Goal: Communication & Community: Answer question/provide support

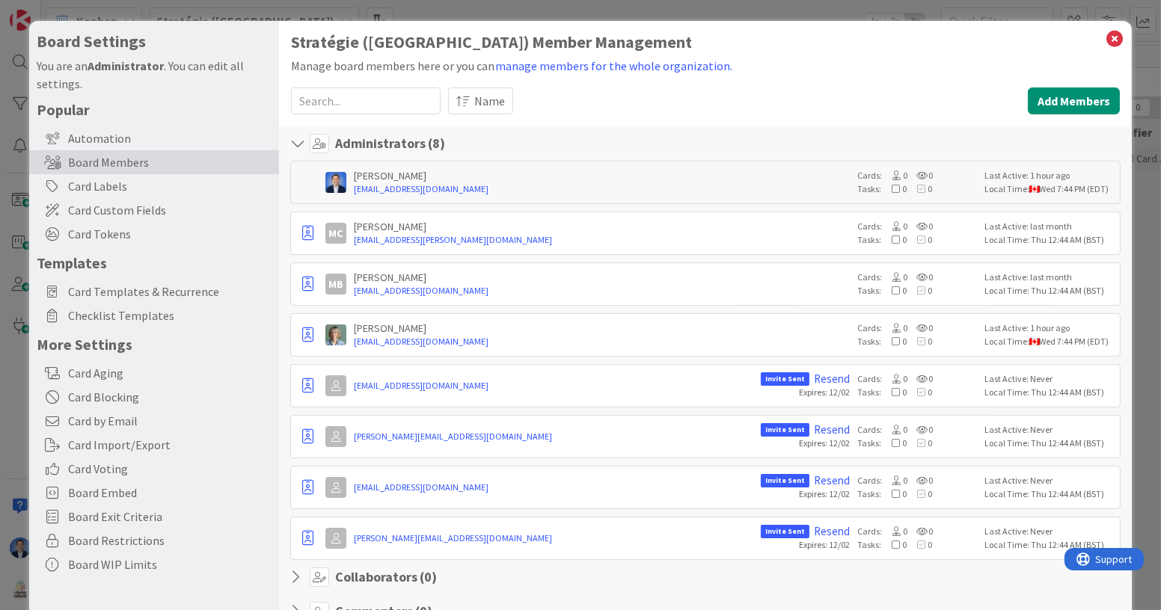
scroll to position [17, 0]
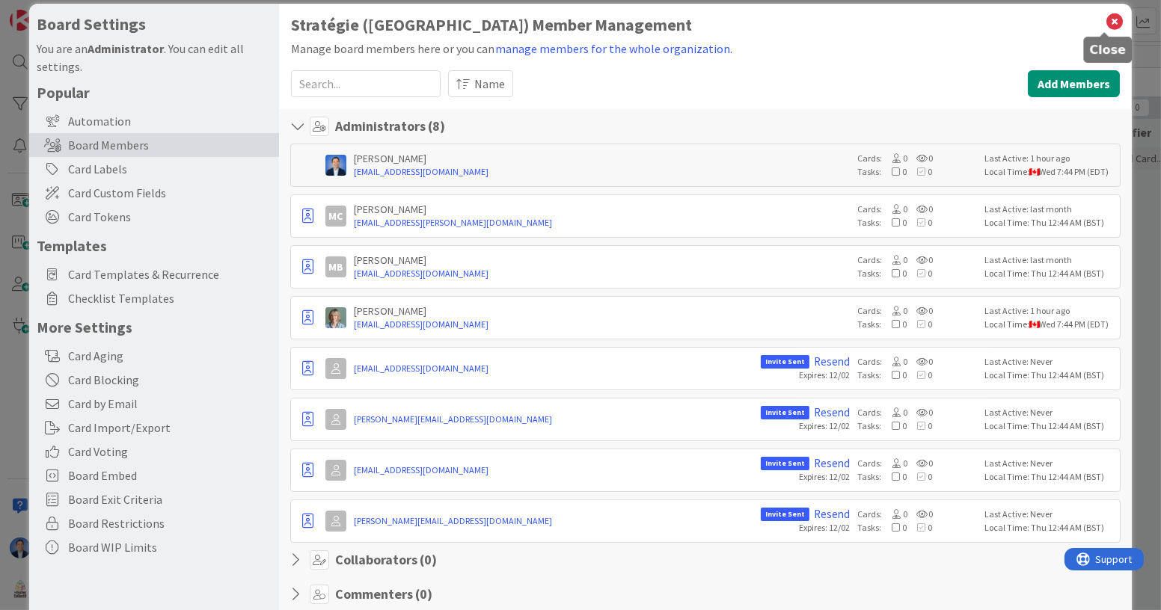
click at [1105, 16] on icon at bounding box center [1114, 21] width 19 height 21
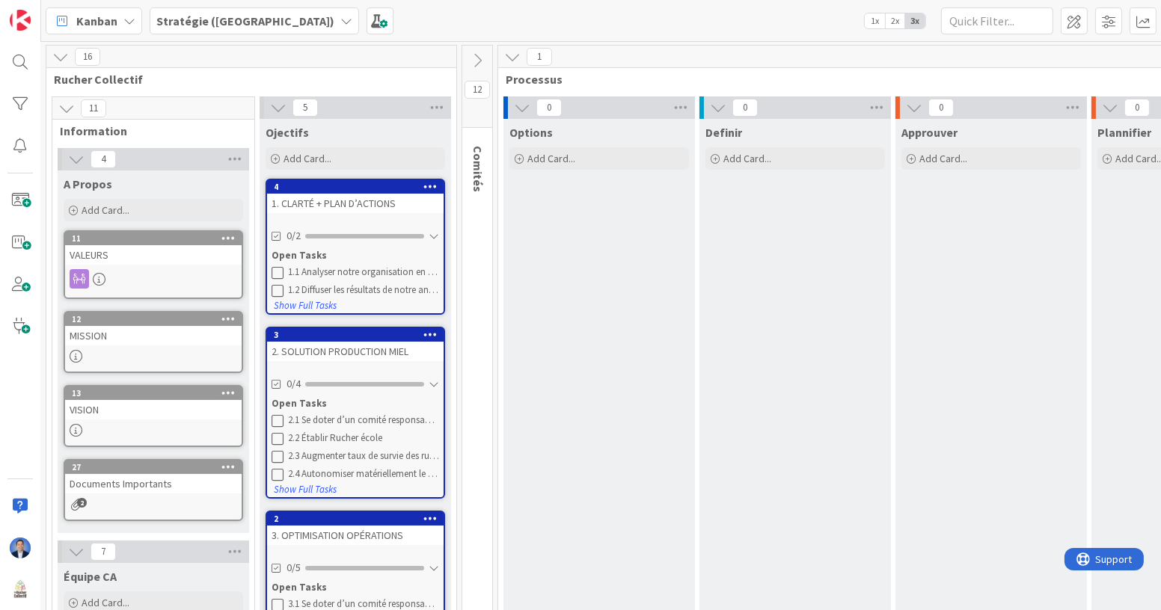
click at [490, 57] on button at bounding box center [477, 60] width 30 height 22
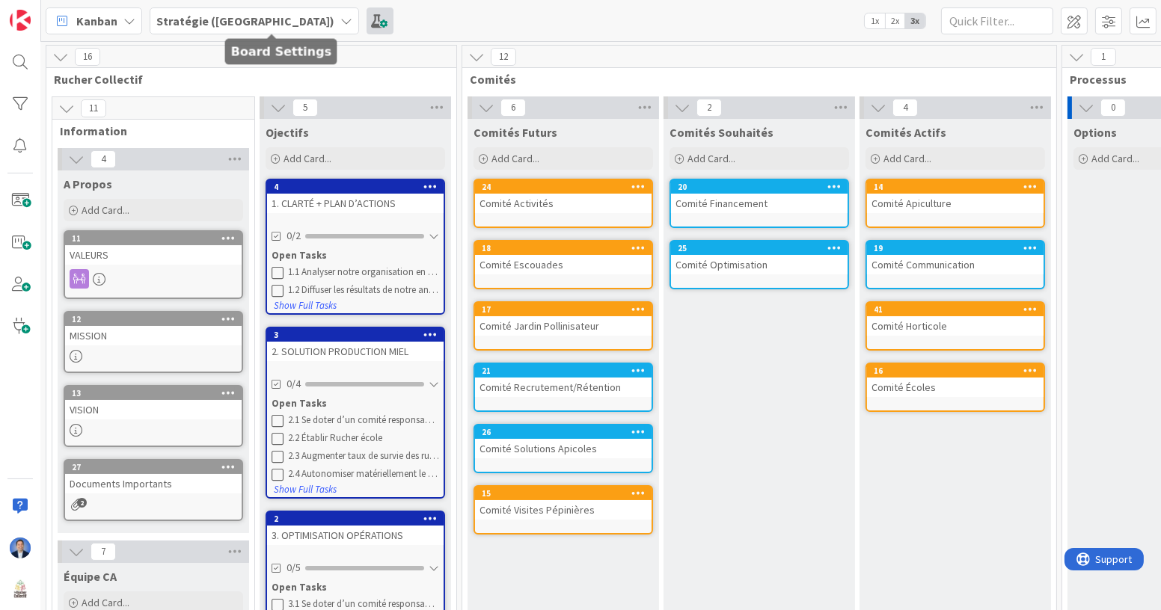
click at [367, 20] on span at bounding box center [380, 20] width 27 height 27
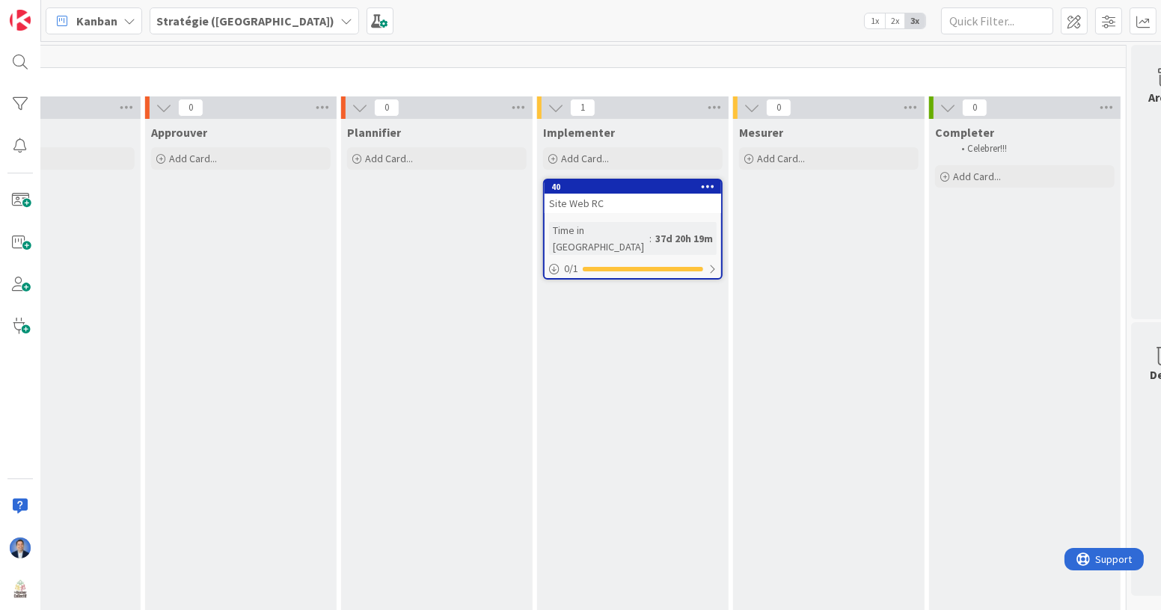
scroll to position [0, 1373]
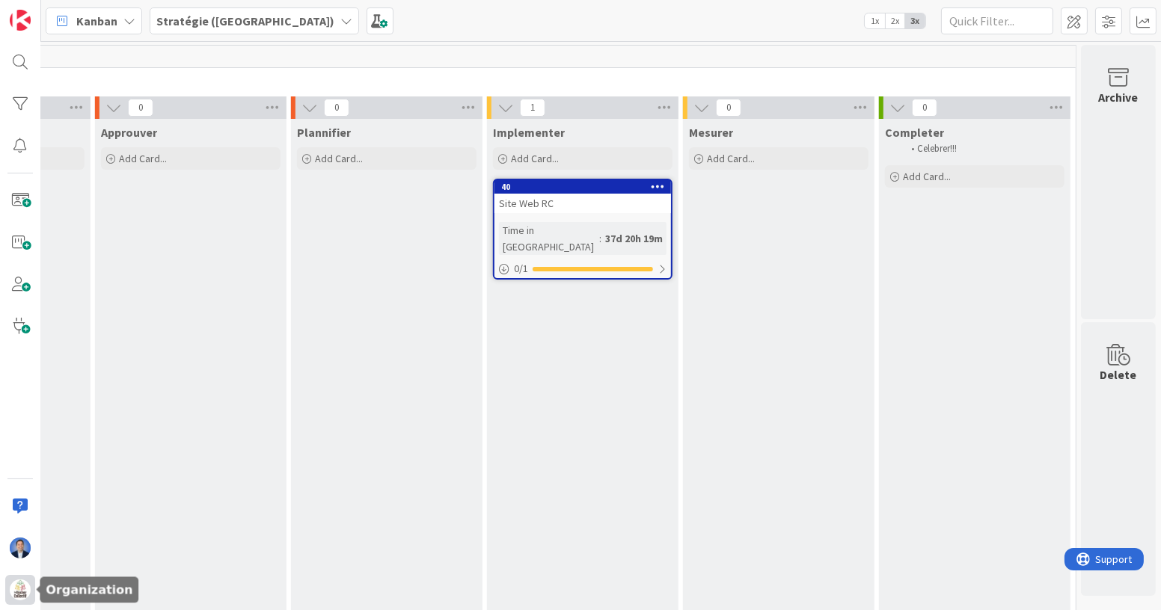
click at [31, 596] on div at bounding box center [20, 590] width 30 height 30
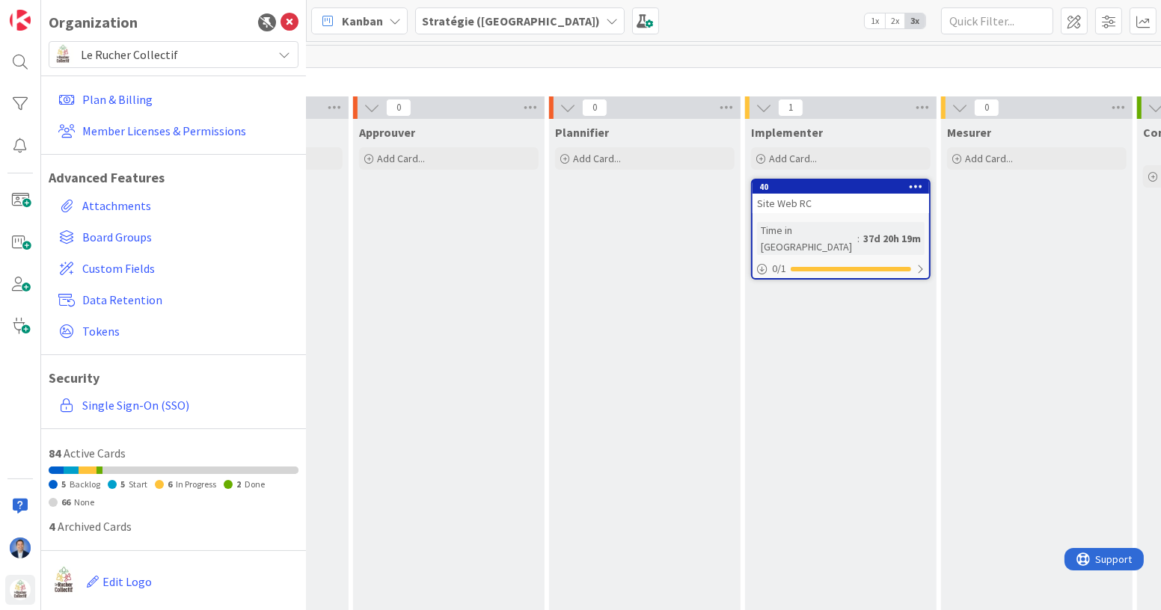
click at [165, 52] on span "Le Rucher Collectif" at bounding box center [173, 54] width 184 height 21
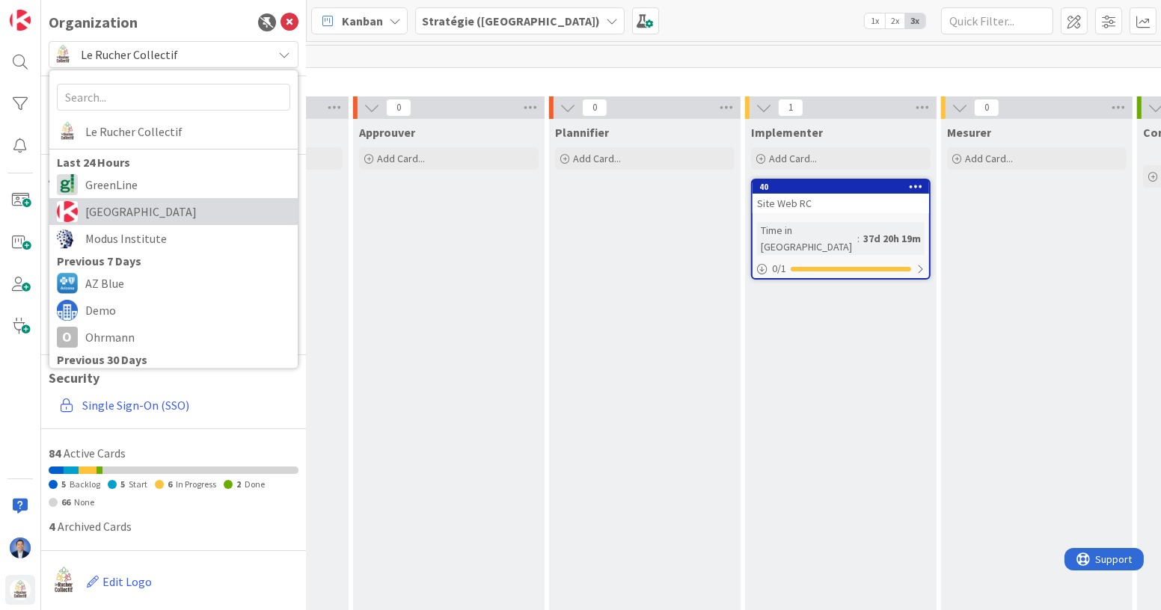
click at [134, 215] on span "Kanban Zone" at bounding box center [187, 212] width 205 height 22
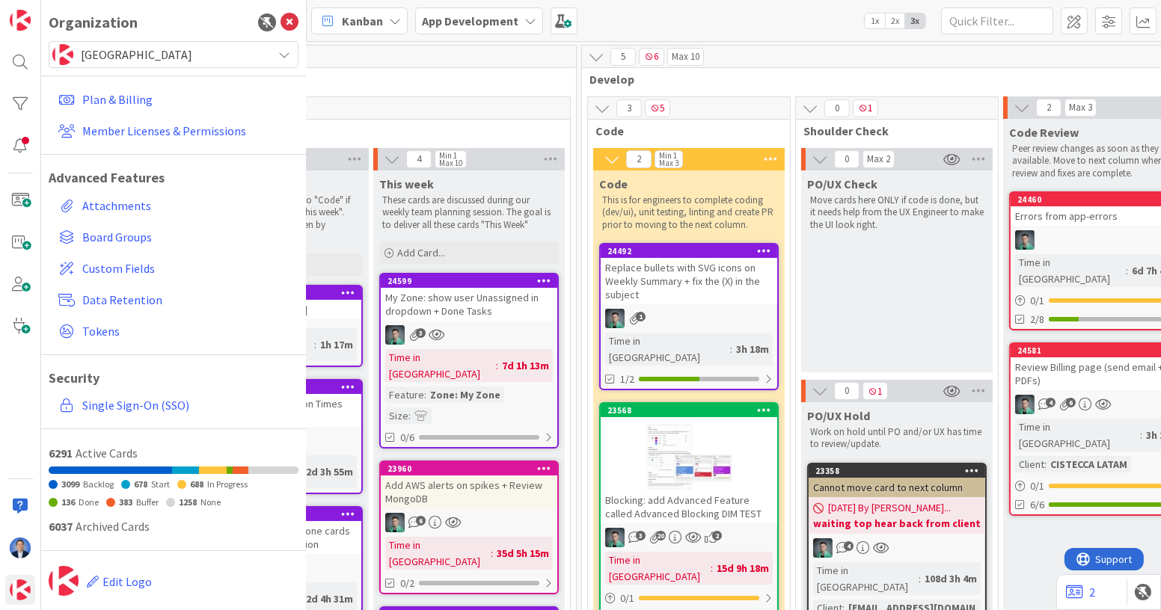
scroll to position [0, 364]
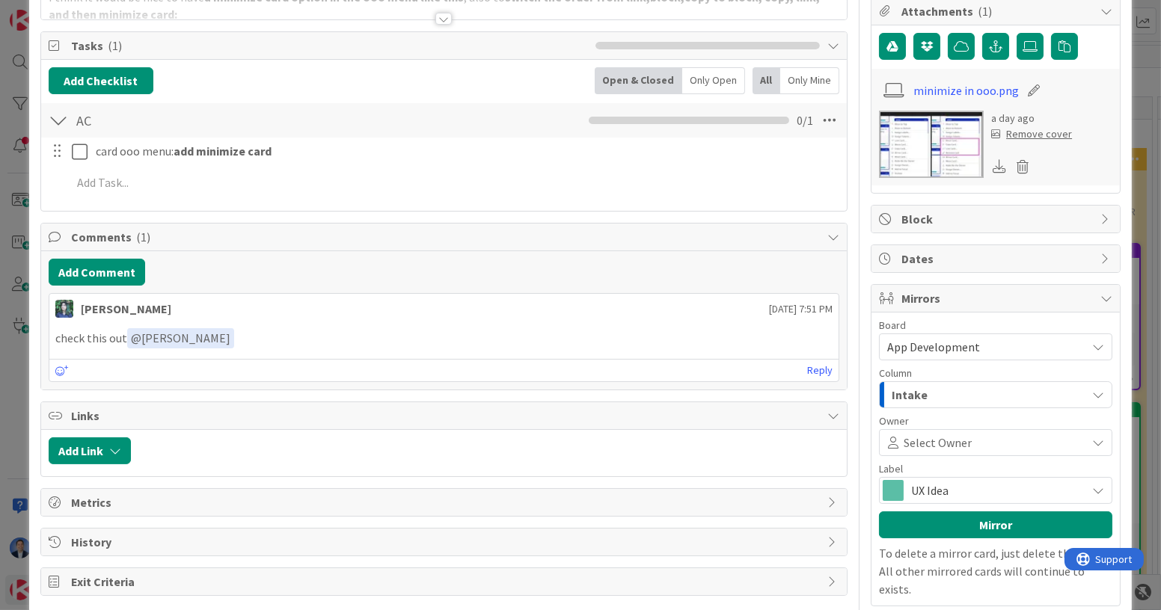
scroll to position [199, 0]
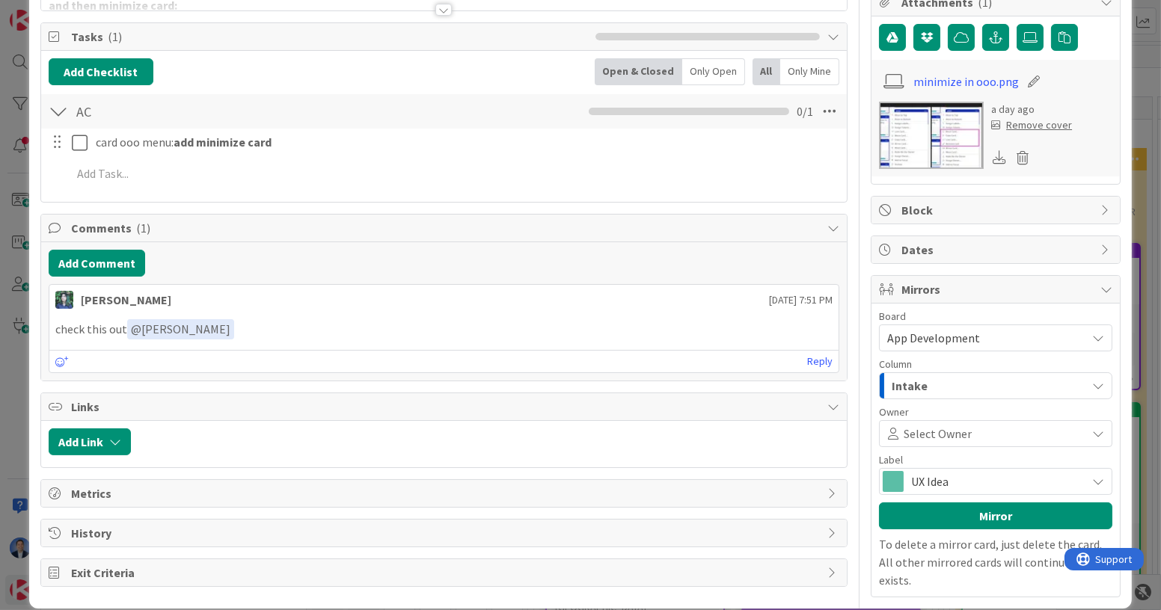
click at [220, 524] on span "History" at bounding box center [445, 533] width 749 height 18
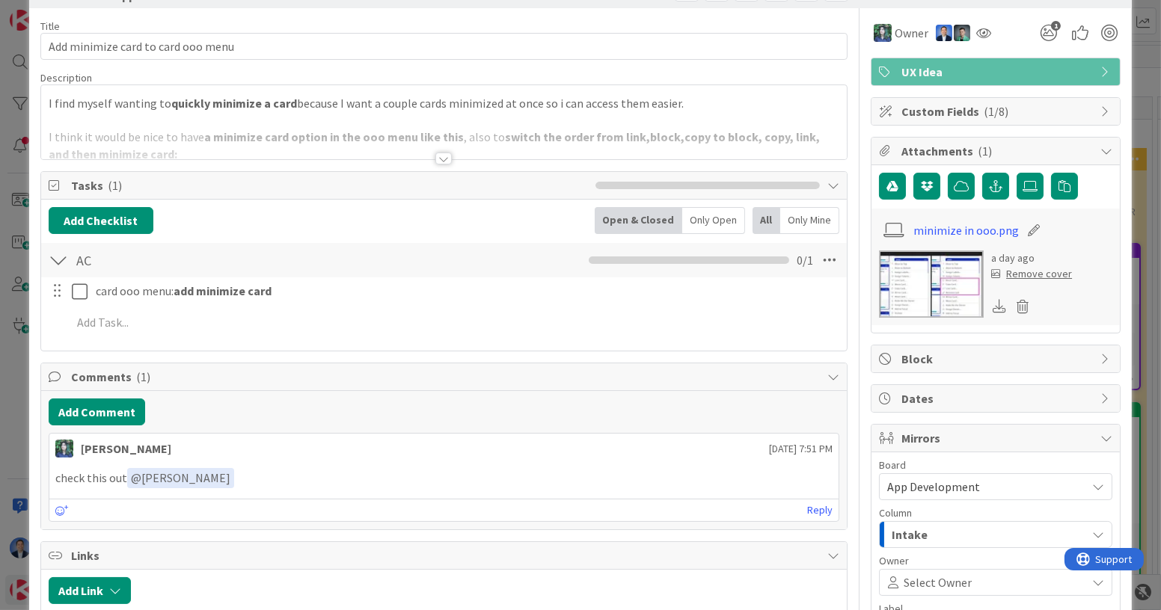
scroll to position [0, 0]
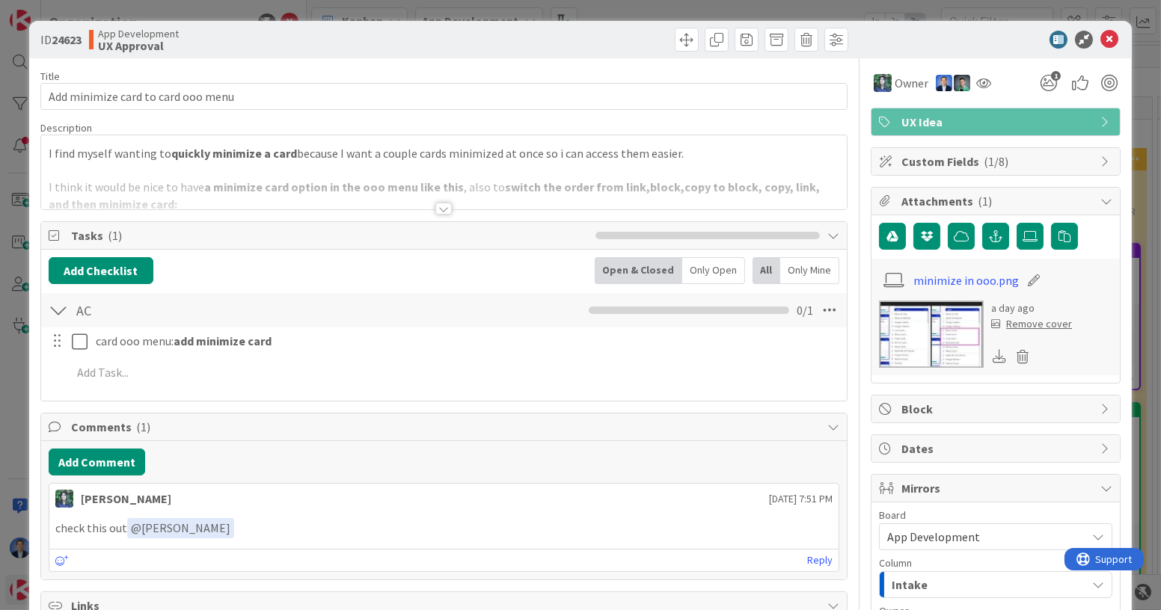
click at [313, 167] on p at bounding box center [444, 170] width 791 height 17
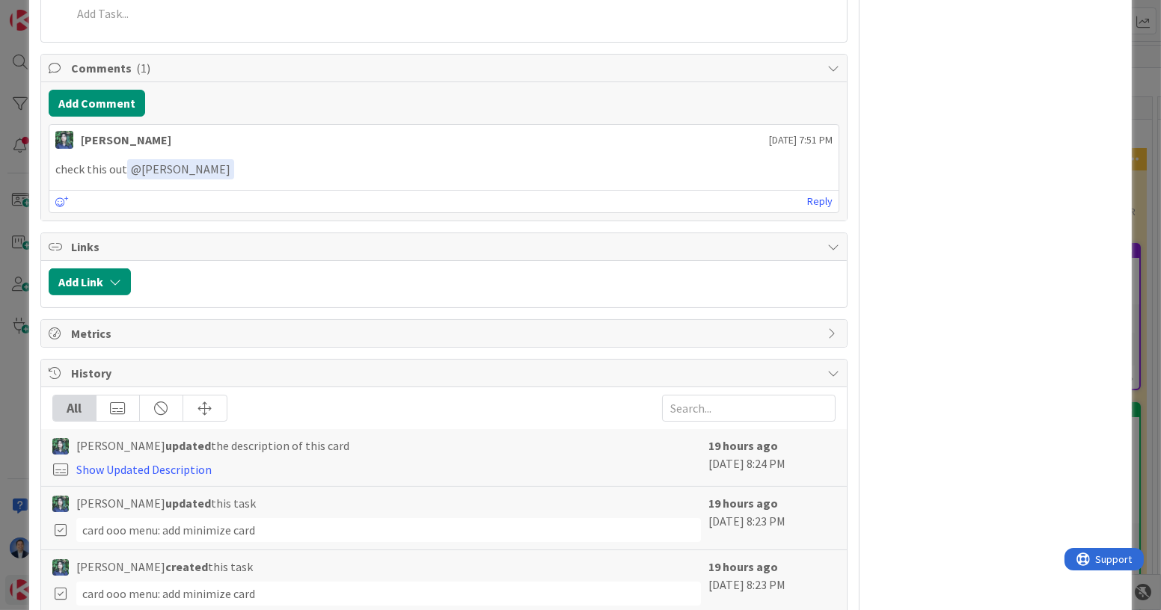
scroll to position [1077, 0]
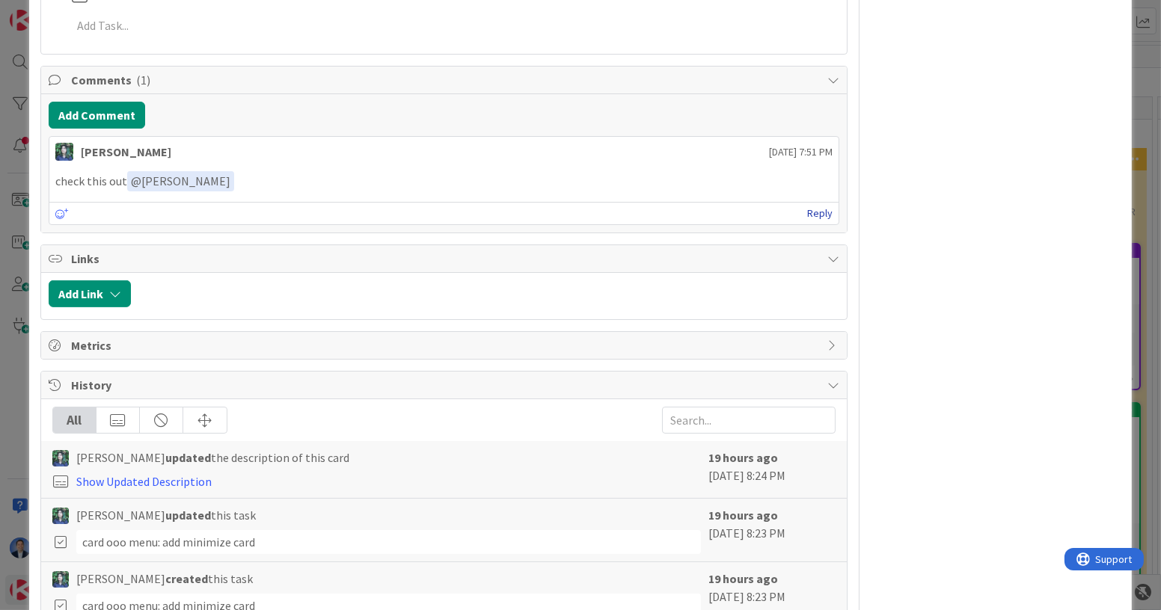
click at [811, 204] on link "Reply" at bounding box center [819, 213] width 25 height 19
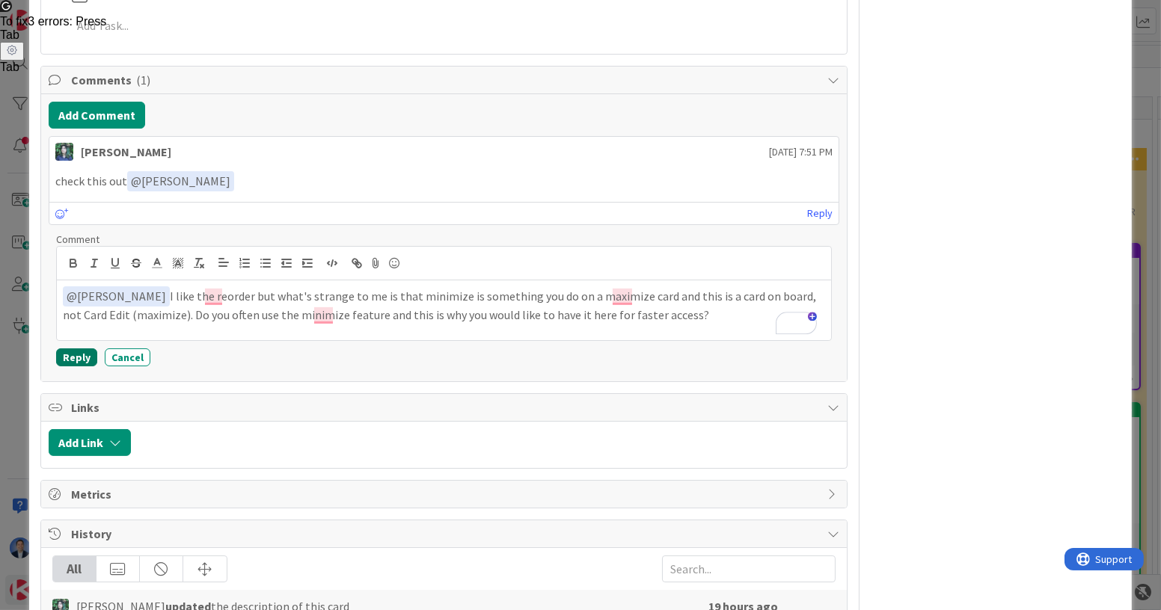
click at [74, 349] on button "Reply" at bounding box center [76, 358] width 41 height 18
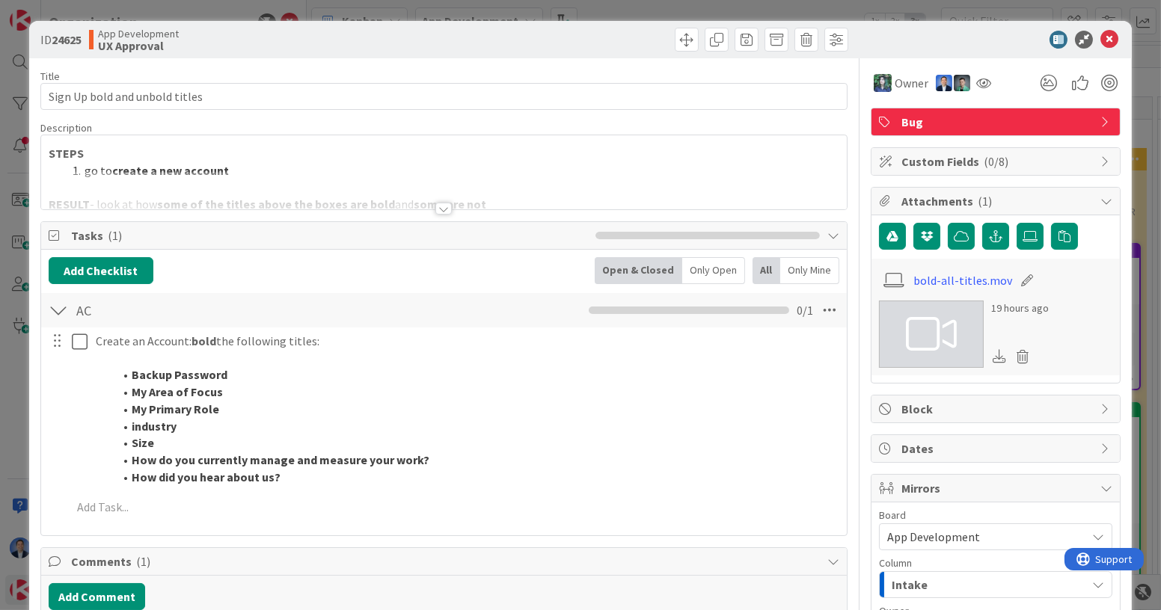
click at [421, 187] on div at bounding box center [444, 190] width 806 height 38
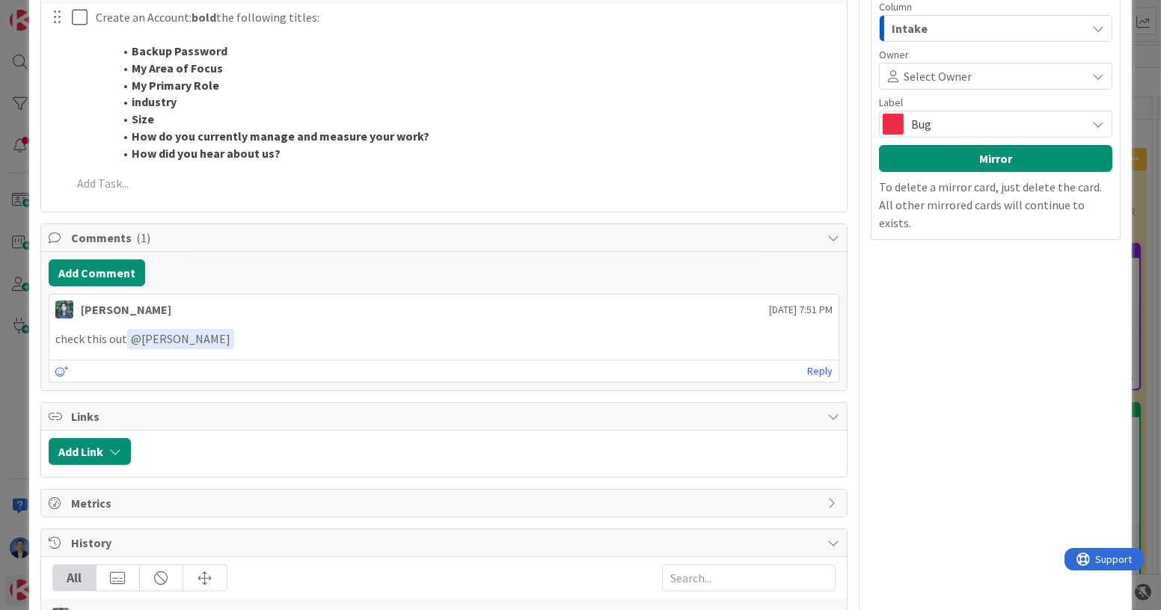
scroll to position [581, 0]
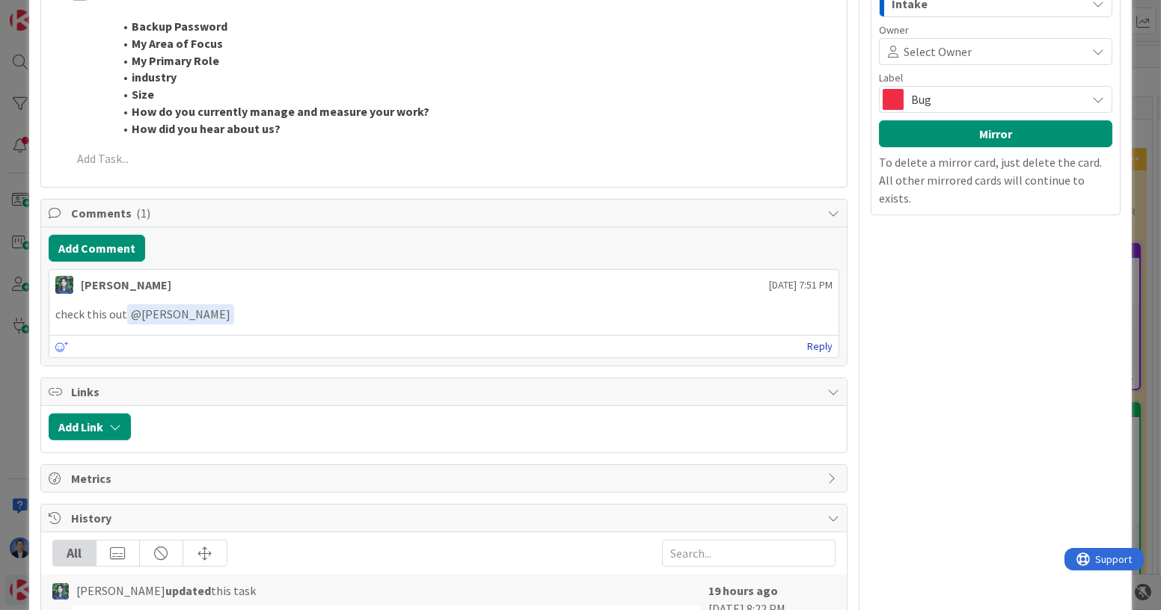
click at [811, 348] on link "Reply" at bounding box center [819, 346] width 25 height 19
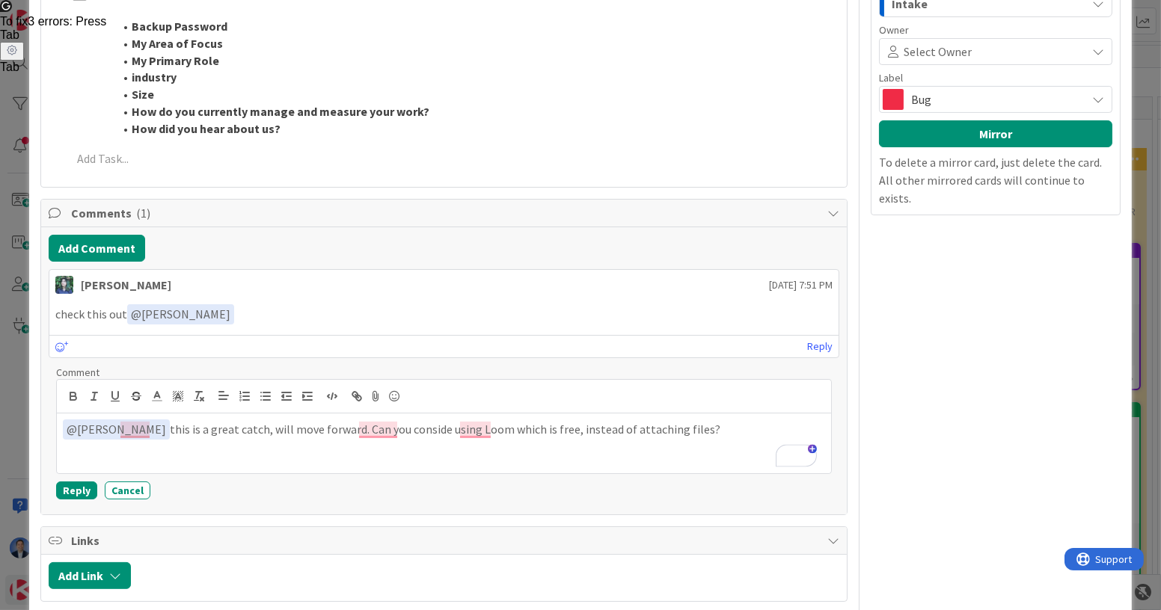
click at [513, 414] on div "﻿ @ Chloe R ﻿ this is a great catch, will move forward. Can you conside using L…" at bounding box center [444, 444] width 774 height 60
click at [519, 429] on p "﻿ @ Chloe R ﻿ this is a great catch, will move forward. Can you conside using L…" at bounding box center [444, 430] width 762 height 20
click at [80, 484] on button "Reply" at bounding box center [76, 491] width 41 height 18
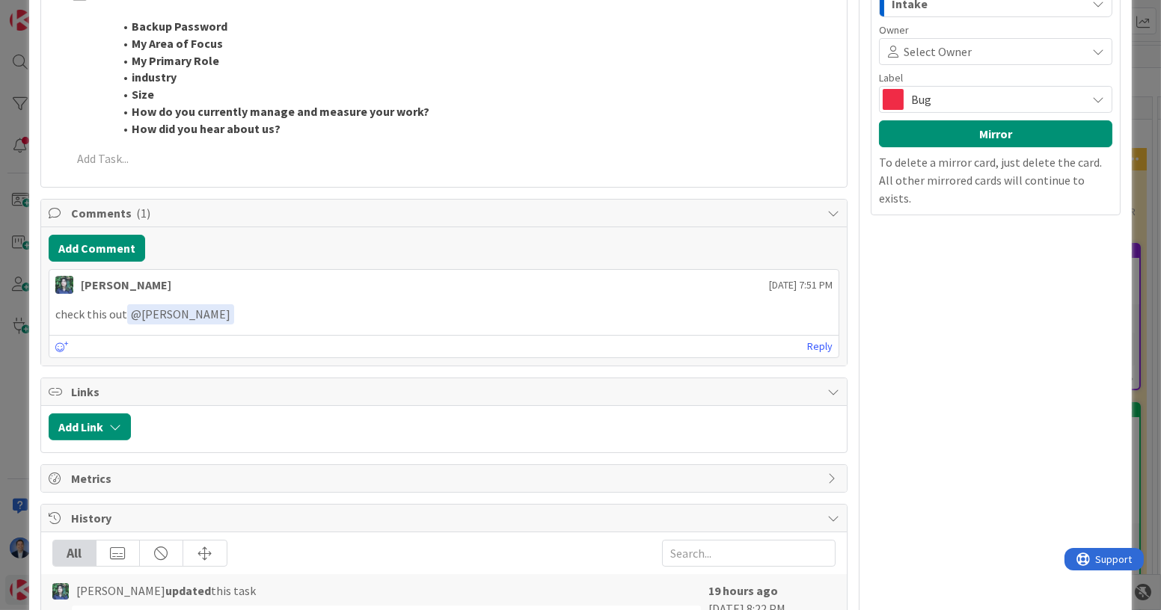
scroll to position [0, 0]
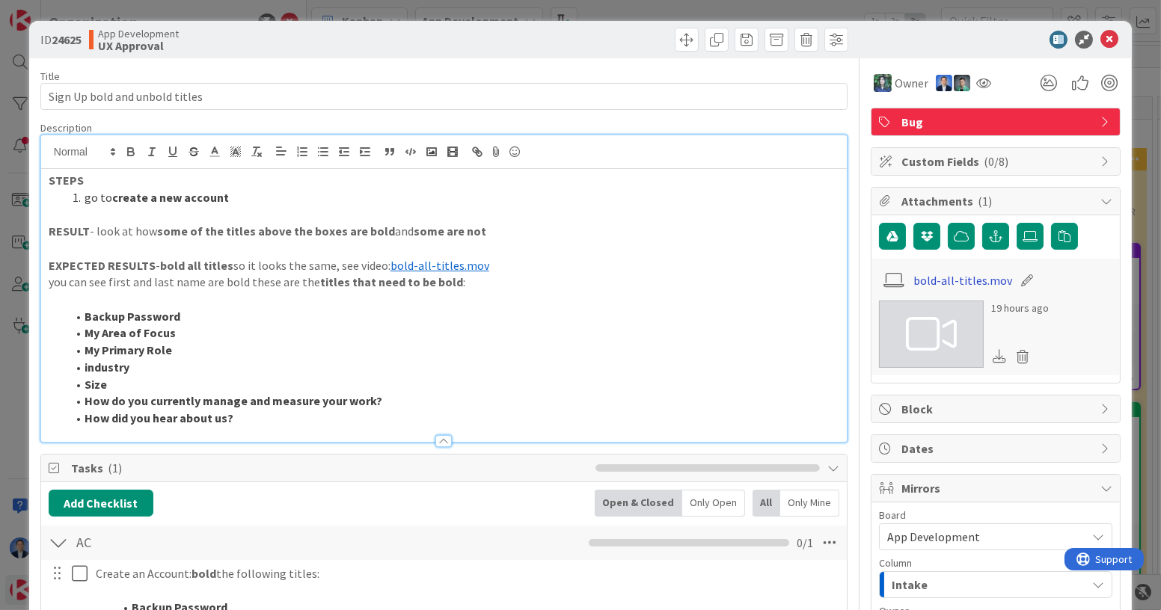
click at [943, 273] on link "bold-all-titles.mov" at bounding box center [963, 281] width 99 height 18
click at [679, 37] on span at bounding box center [687, 40] width 24 height 24
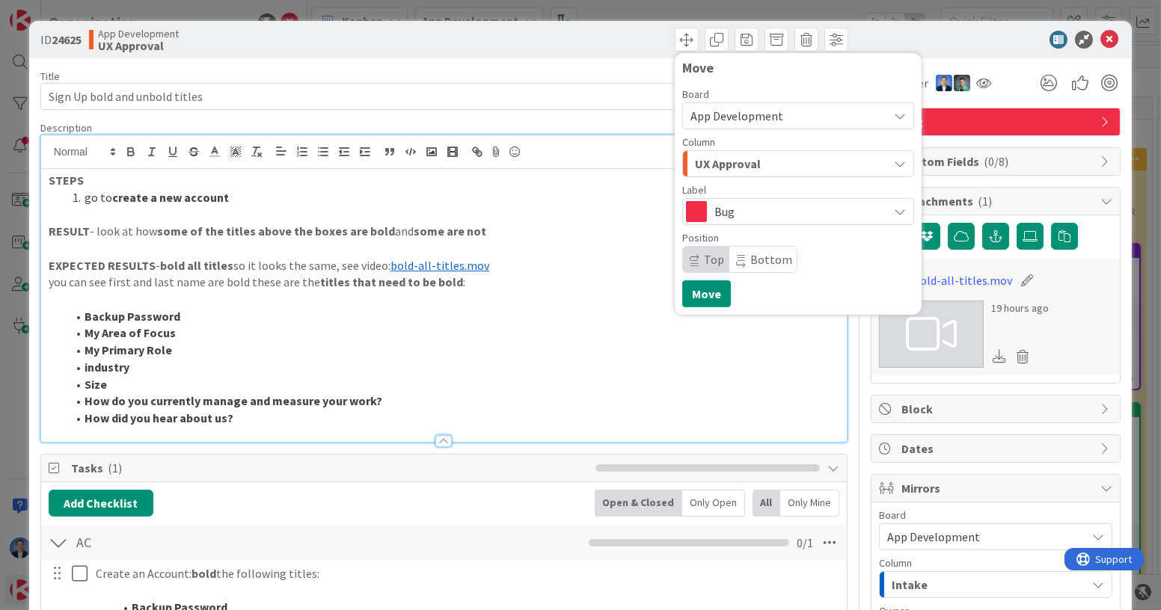
click at [724, 165] on span "UX Approval" at bounding box center [728, 163] width 66 height 19
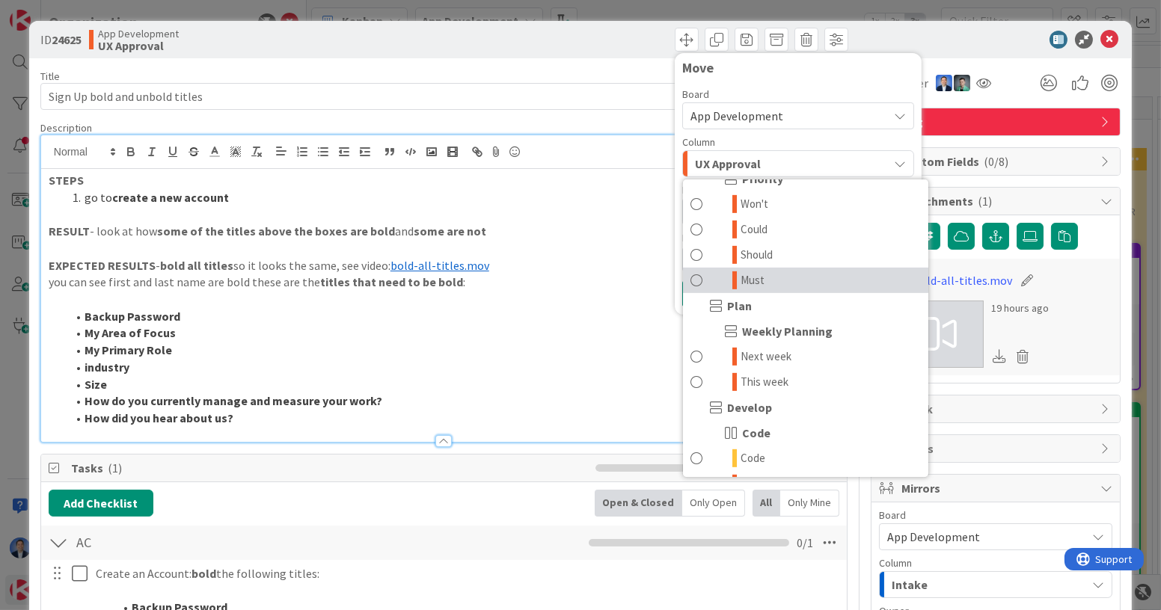
scroll to position [1290, 0]
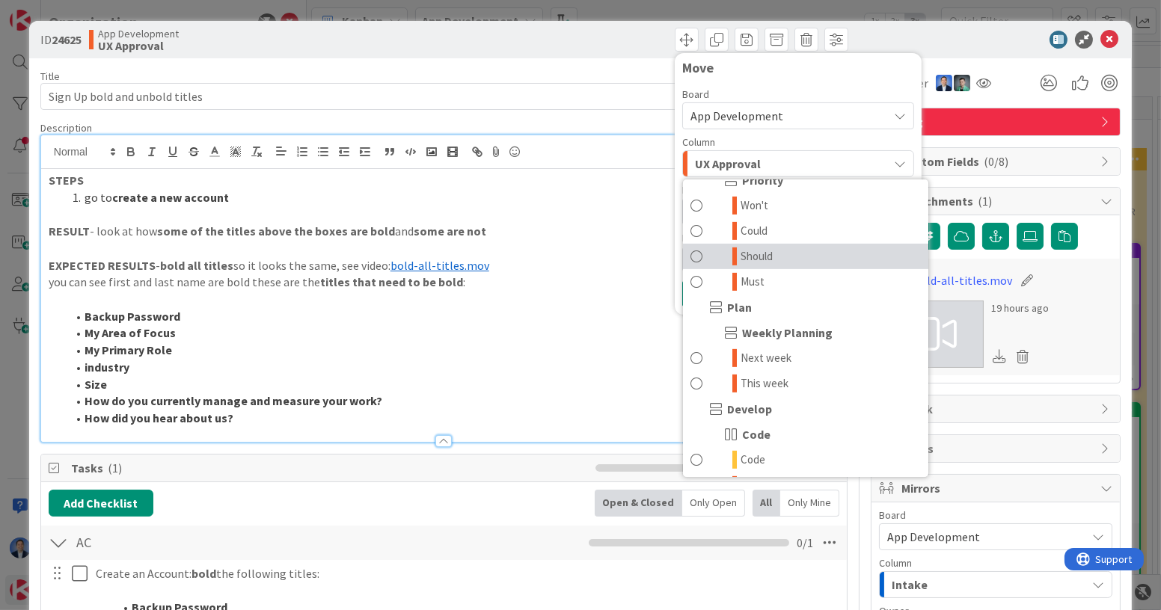
click at [770, 256] on link "Should" at bounding box center [805, 256] width 245 height 25
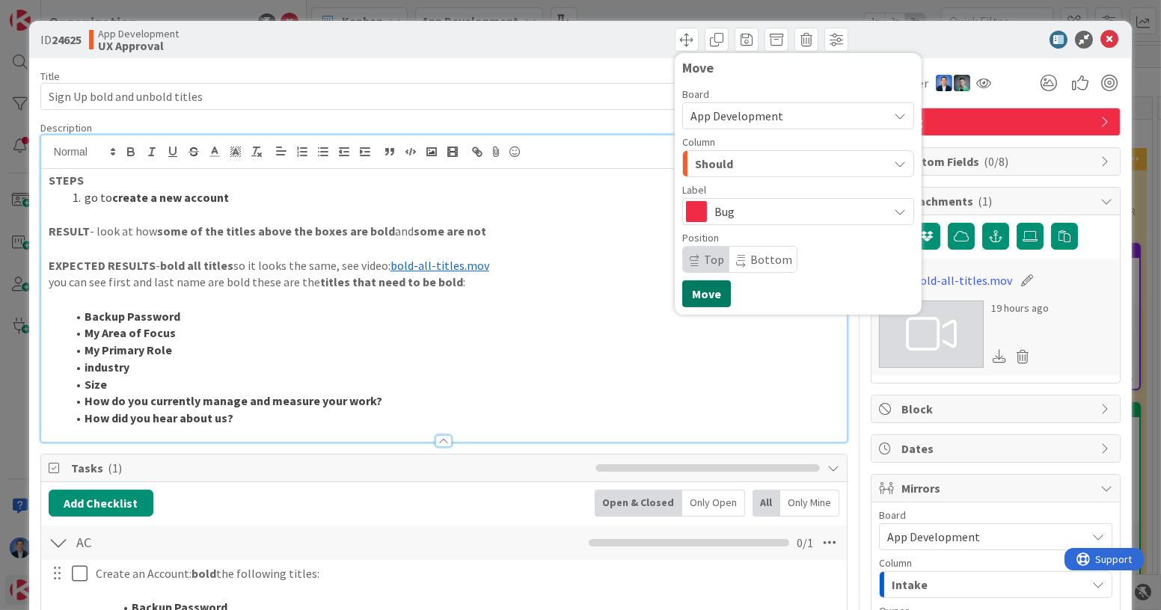
click at [703, 302] on button "Move" at bounding box center [706, 294] width 49 height 27
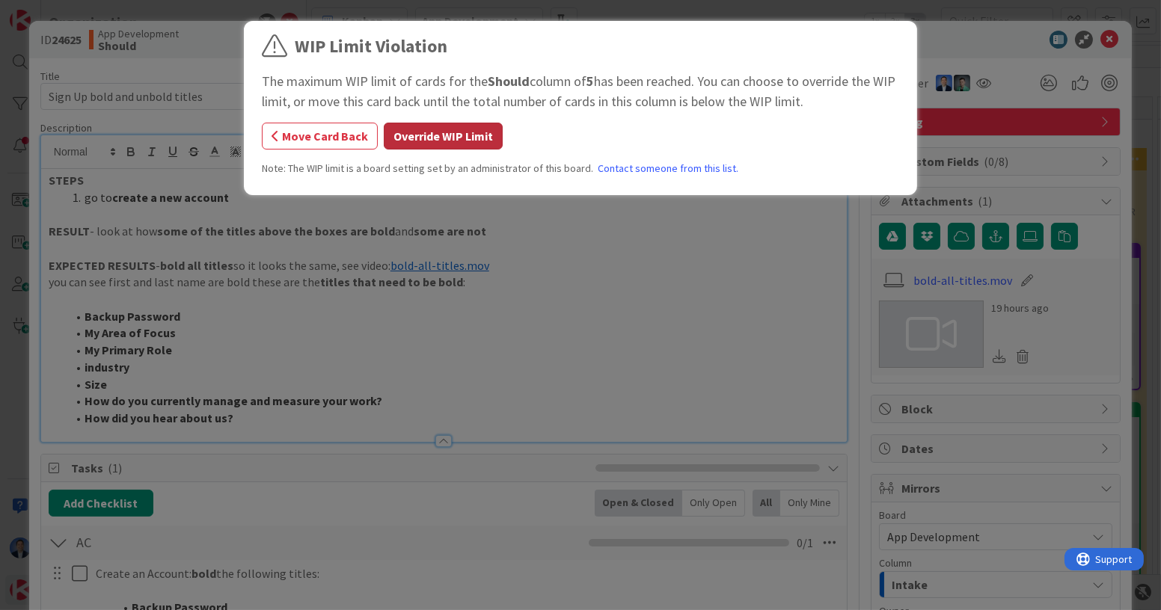
click at [456, 138] on button "Override WIP Limit" at bounding box center [443, 136] width 119 height 27
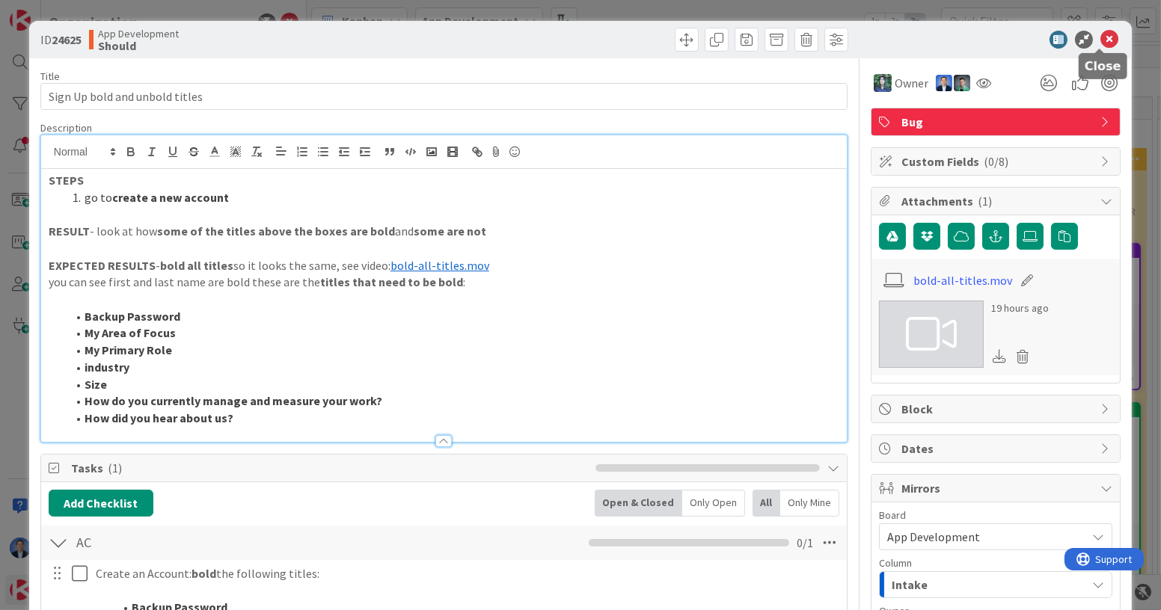
click at [1106, 40] on icon at bounding box center [1110, 40] width 18 height 18
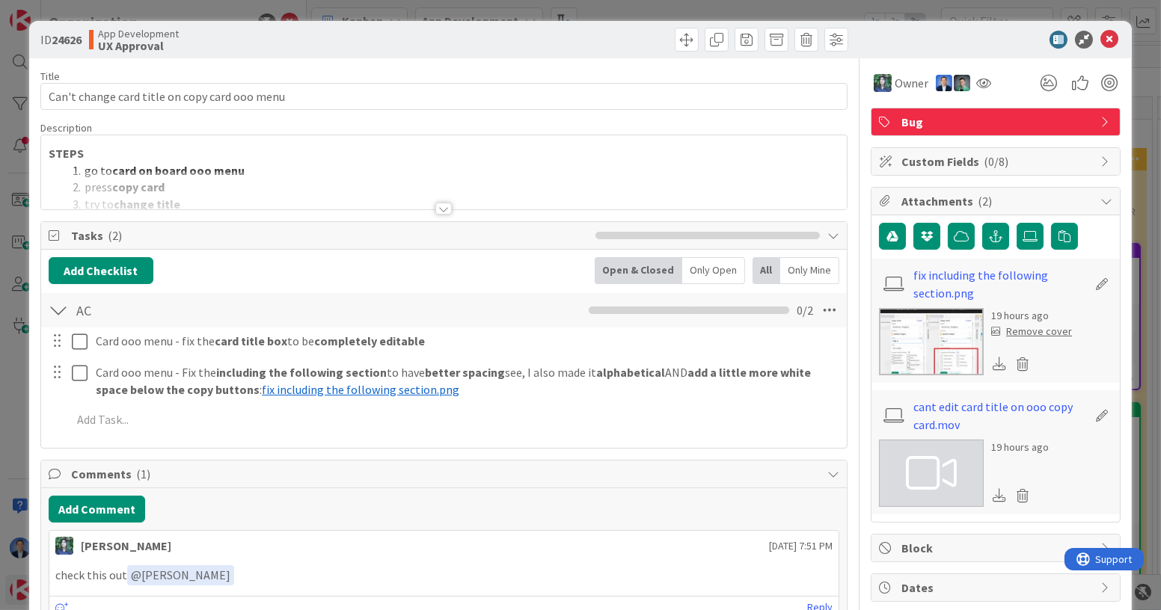
click at [670, 188] on div at bounding box center [444, 190] width 806 height 38
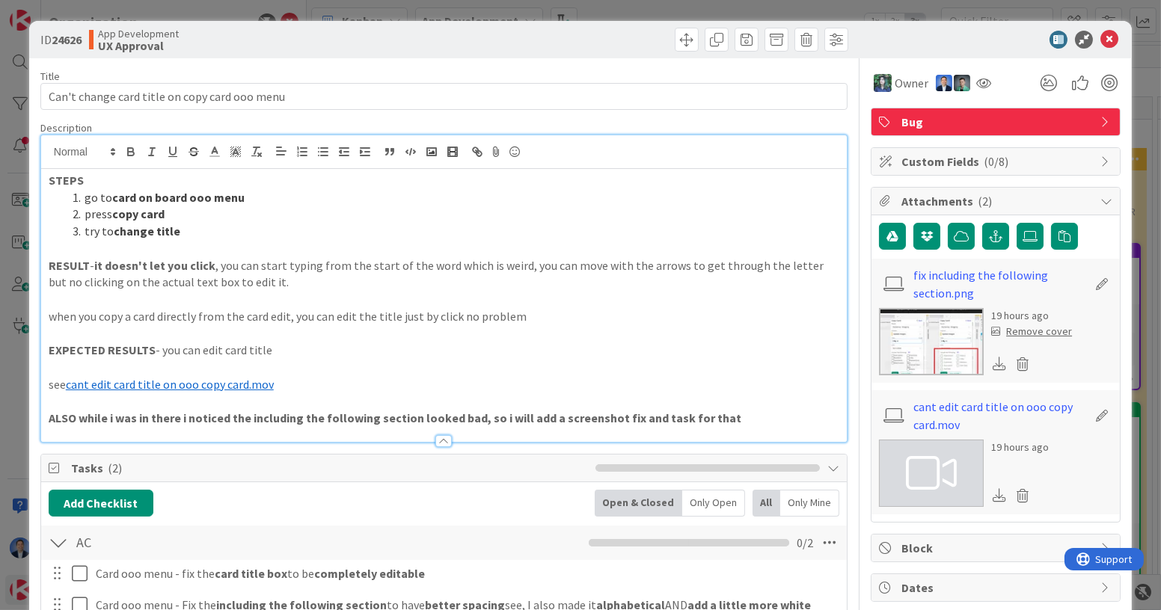
click at [940, 362] on img at bounding box center [931, 341] width 105 height 67
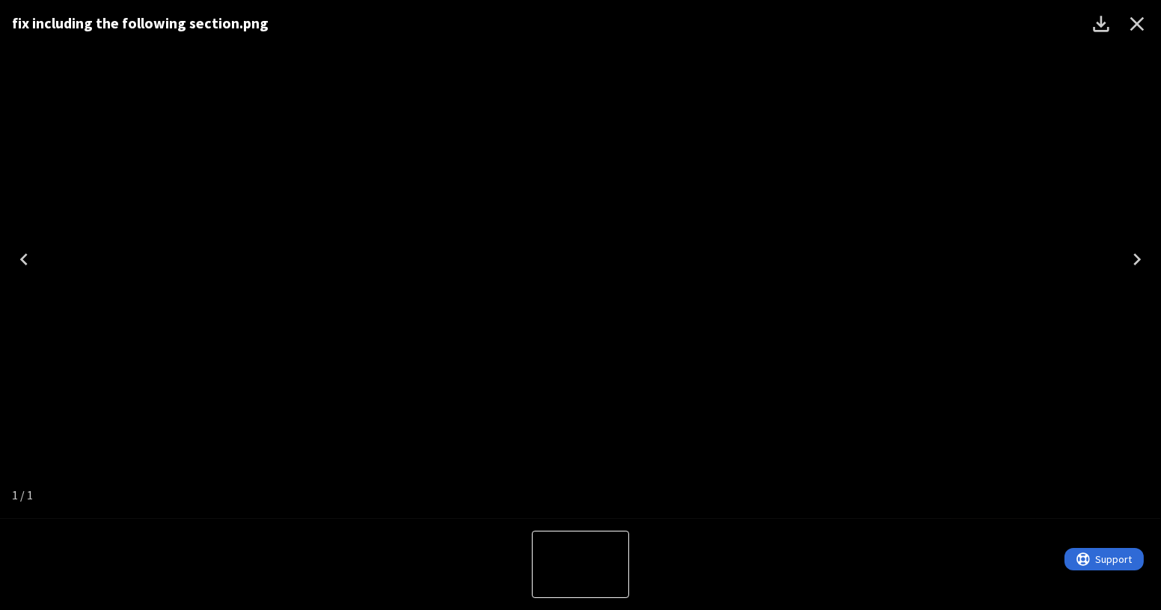
click at [1136, 22] on icon "Close" at bounding box center [1137, 24] width 14 height 14
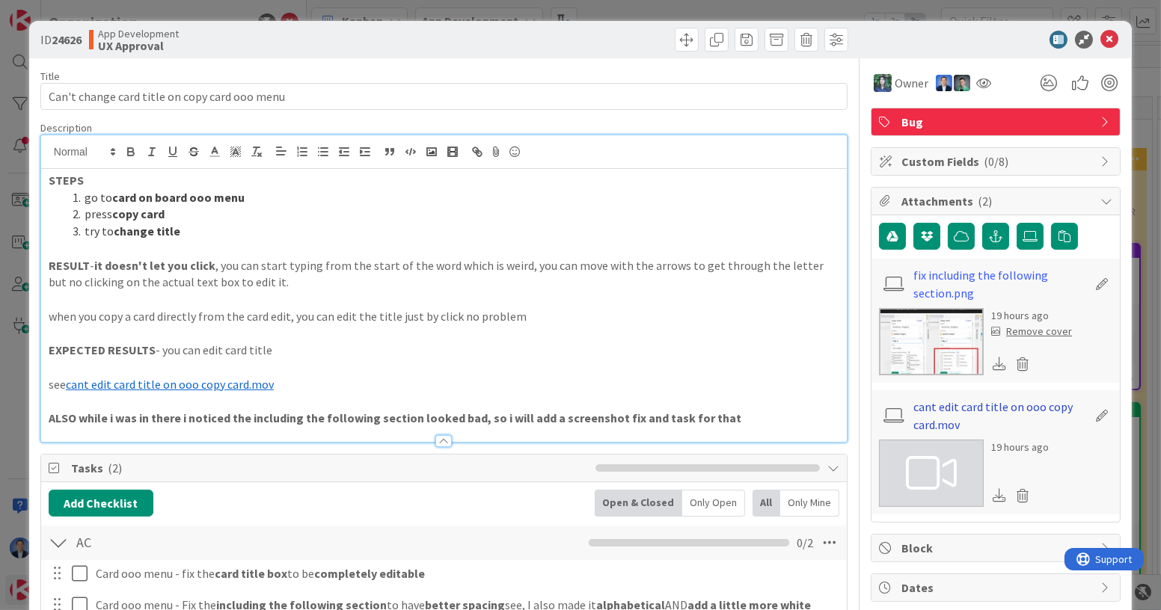
click at [969, 404] on link "cant edit card title on ooo copy card.mov" at bounding box center [1001, 416] width 174 height 36
click at [705, 43] on span at bounding box center [717, 40] width 24 height 24
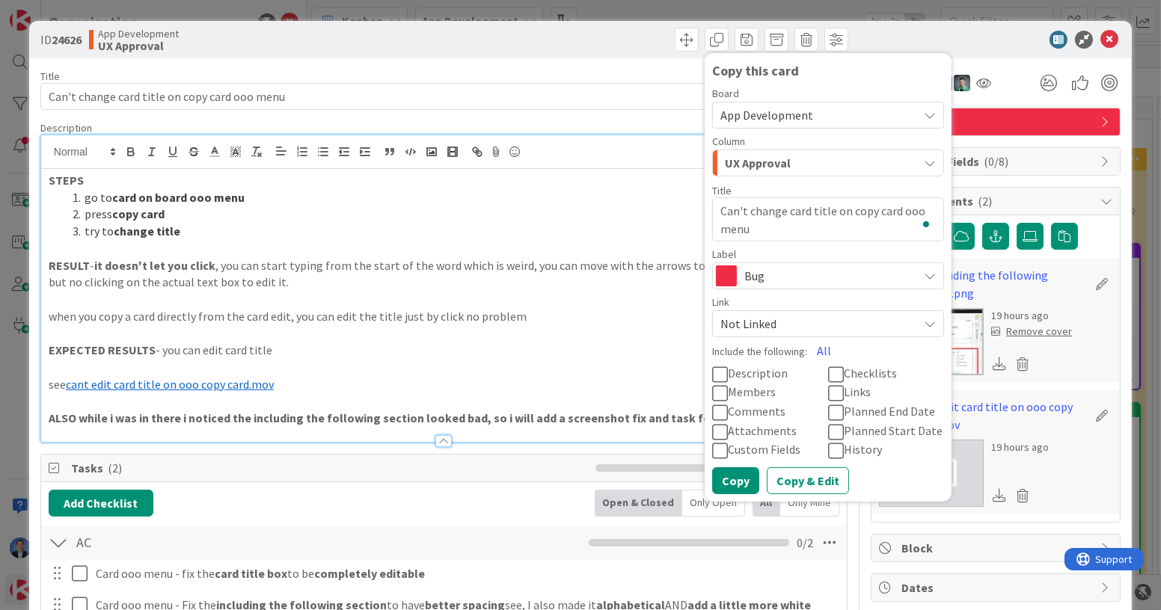
type textarea "x"
click at [777, 224] on textarea "Can't change card title on copy card ooo menu" at bounding box center [828, 220] width 232 height 44
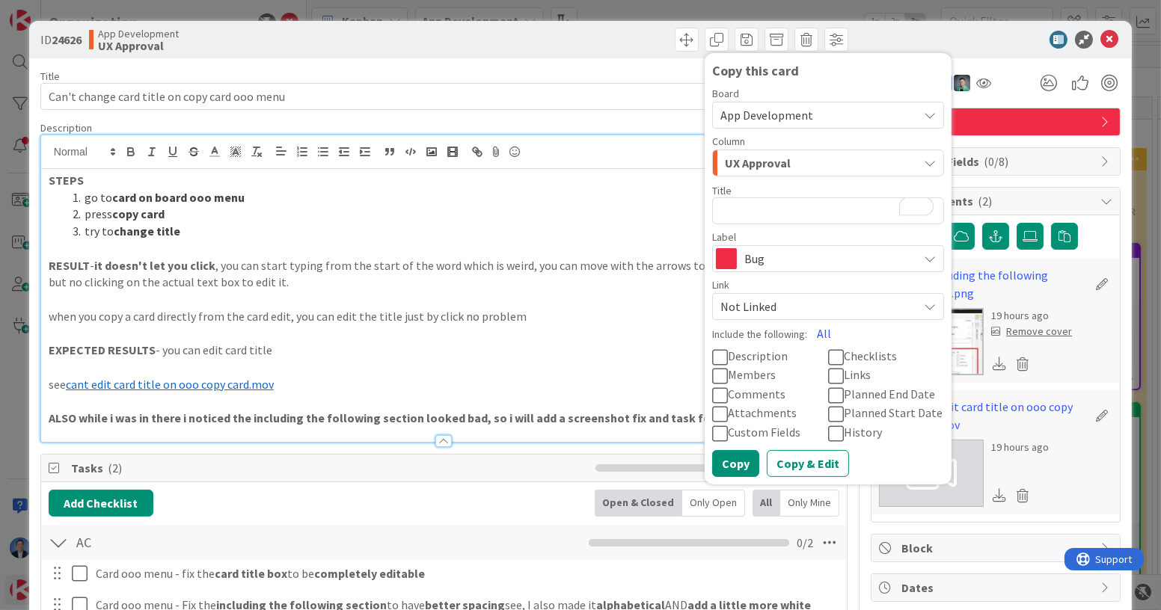
type textarea "x"
type textarea "Can't change card title on copy card ooo menu"
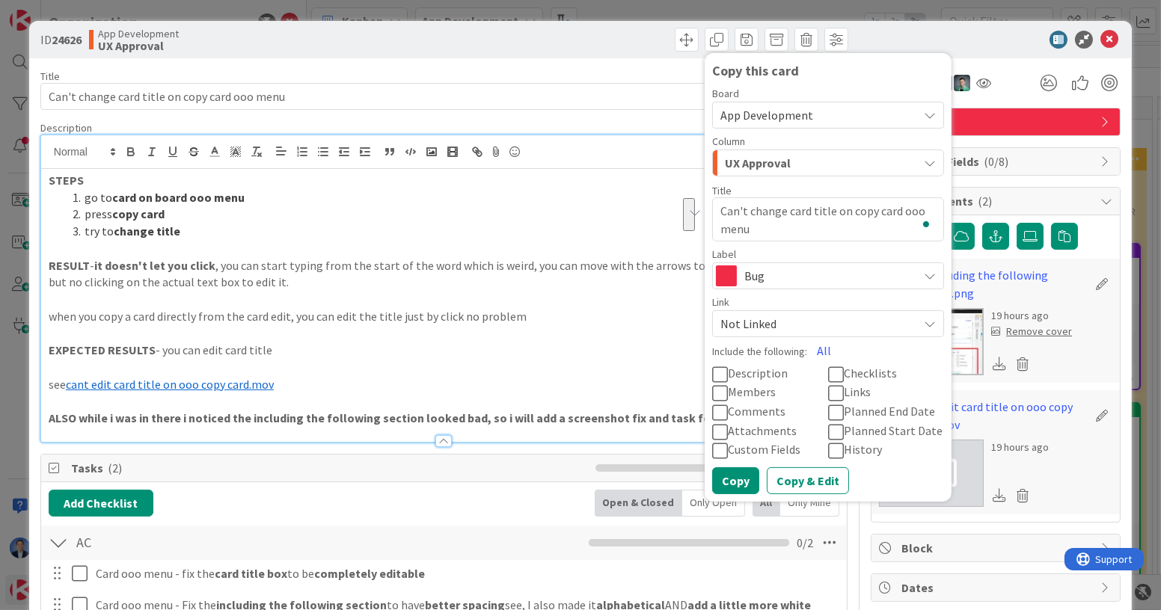
click at [801, 219] on textarea "Can't change card title on copy card ooo menu" at bounding box center [828, 220] width 232 height 44
click at [766, 212] on textarea "Can't change card title on copy card ooo menu" at bounding box center [828, 220] width 232 height 44
click at [1101, 46] on icon at bounding box center [1110, 40] width 18 height 18
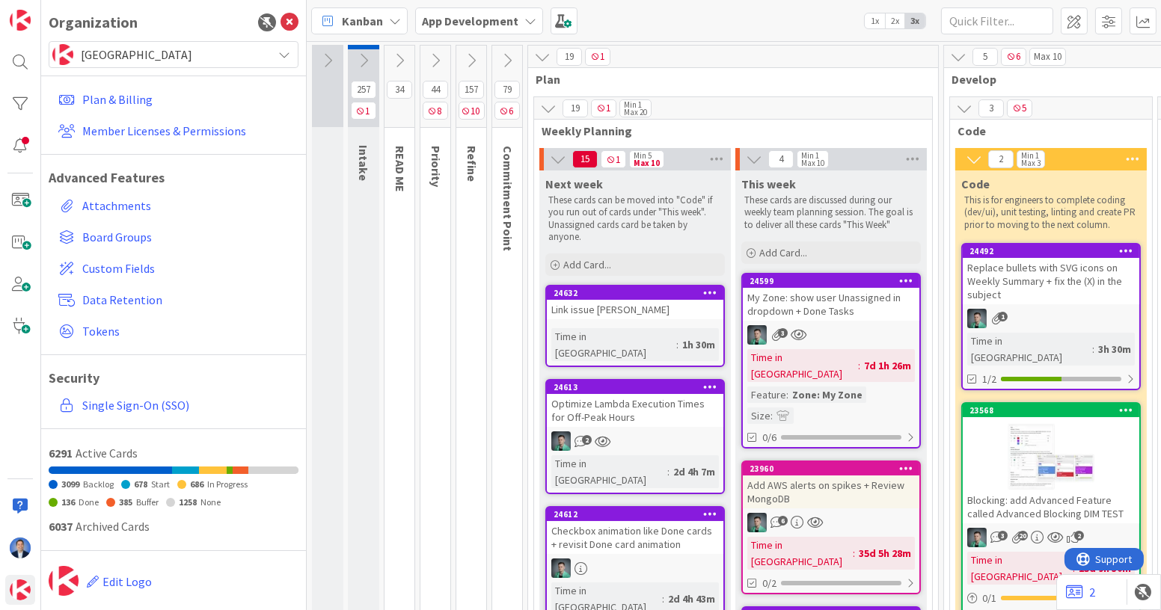
click at [708, 294] on icon at bounding box center [710, 292] width 14 height 10
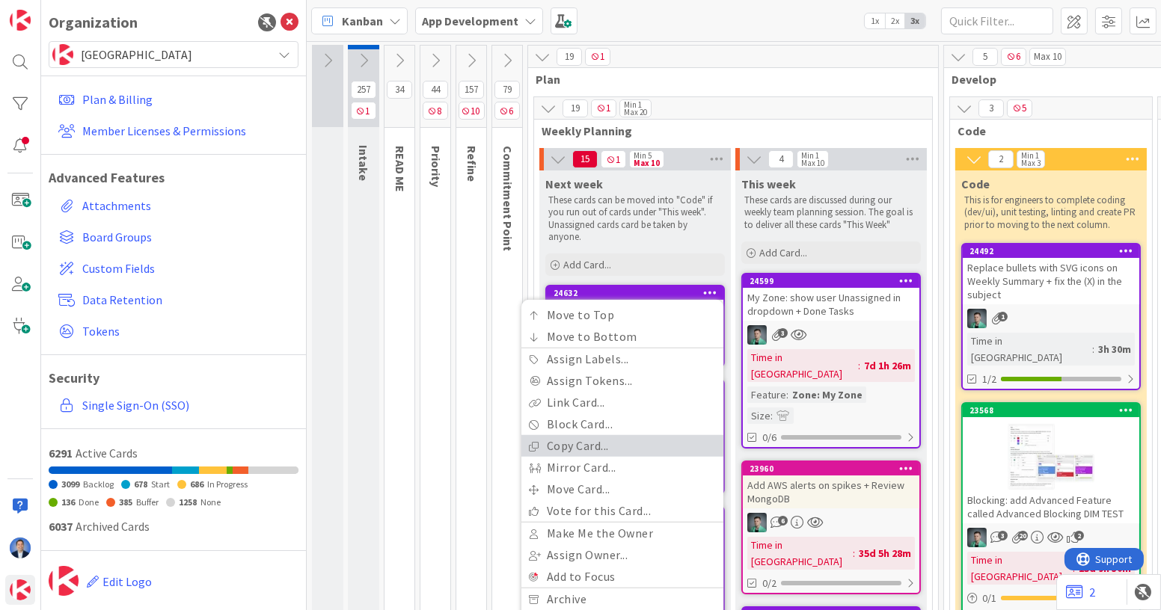
click at [642, 444] on link "Copy Card..." at bounding box center [622, 446] width 202 height 22
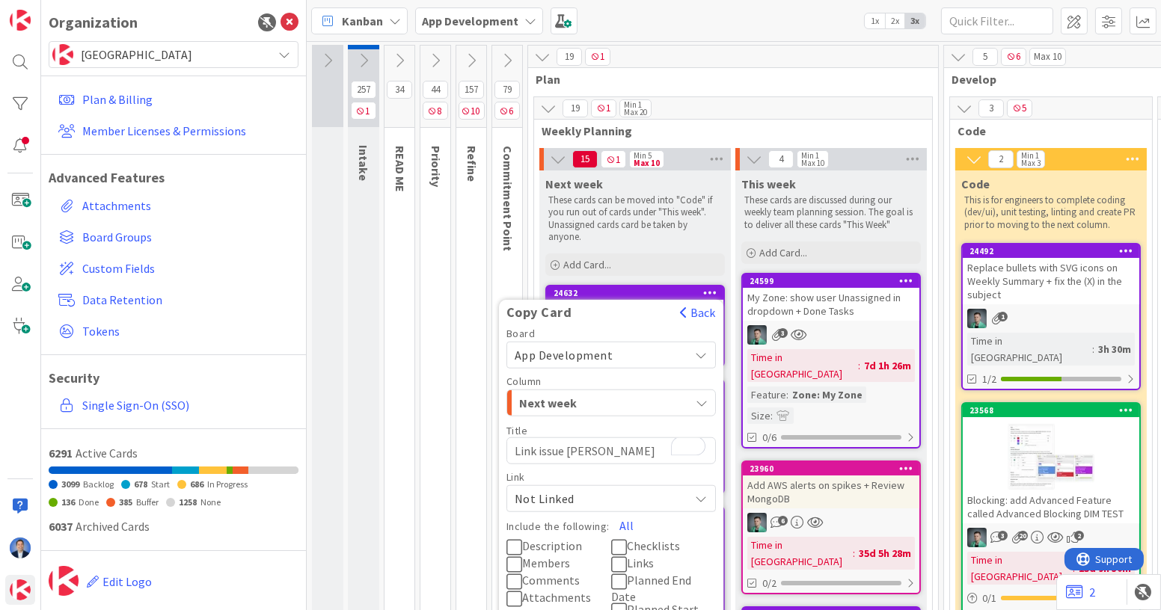
click at [598, 449] on textarea "Link issue [PERSON_NAME]" at bounding box center [610, 451] width 209 height 27
click at [575, 453] on textarea "Link issue [PERSON_NAME]" at bounding box center [610, 451] width 209 height 27
click at [529, 444] on textarea "Link issue [PERSON_NAME]" at bounding box center [610, 451] width 209 height 27
click at [548, 444] on textarea "Link issue [PERSON_NAME]" at bounding box center [610, 451] width 209 height 27
click at [561, 450] on textarea "Link issue [PERSON_NAME]" at bounding box center [610, 451] width 209 height 27
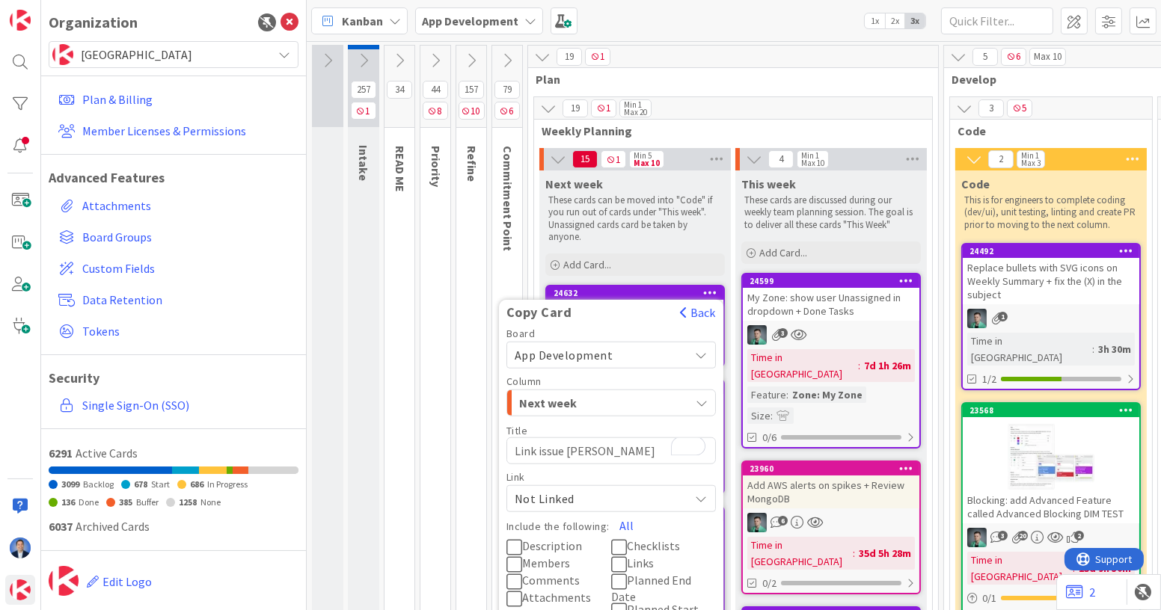
type textarea "x"
type textarea "Link issuej John"
type textarea "x"
type textarea "Link issuejj John"
click at [696, 316] on button "Back" at bounding box center [697, 312] width 37 height 16
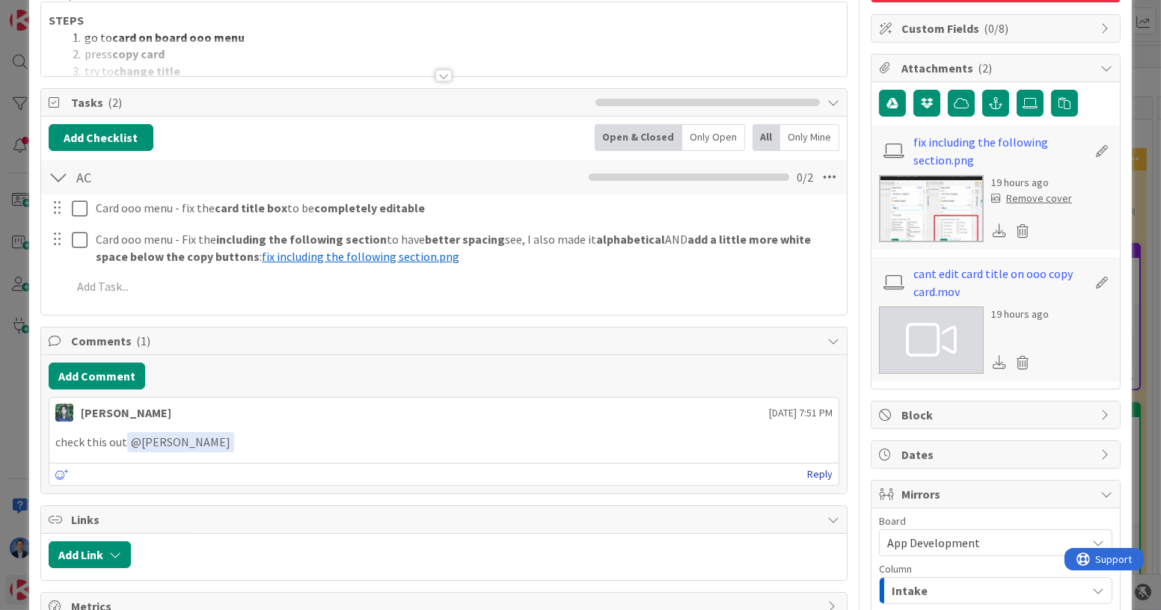
click at [807, 466] on link "Reply" at bounding box center [819, 474] width 25 height 19
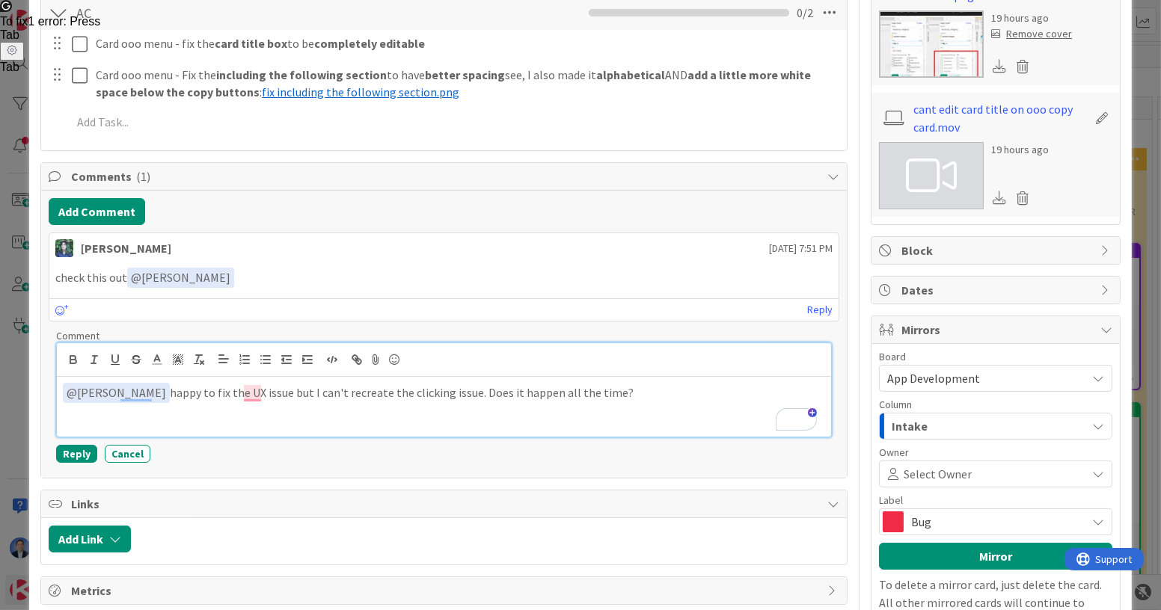
scroll to position [300, 0]
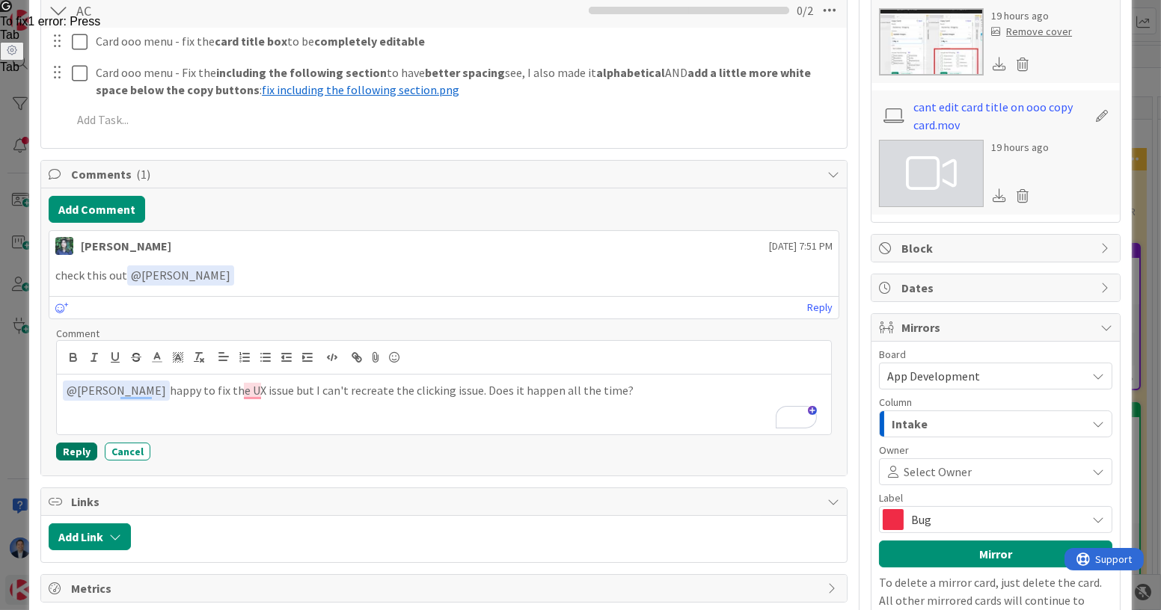
click at [78, 447] on button "Reply" at bounding box center [76, 452] width 41 height 18
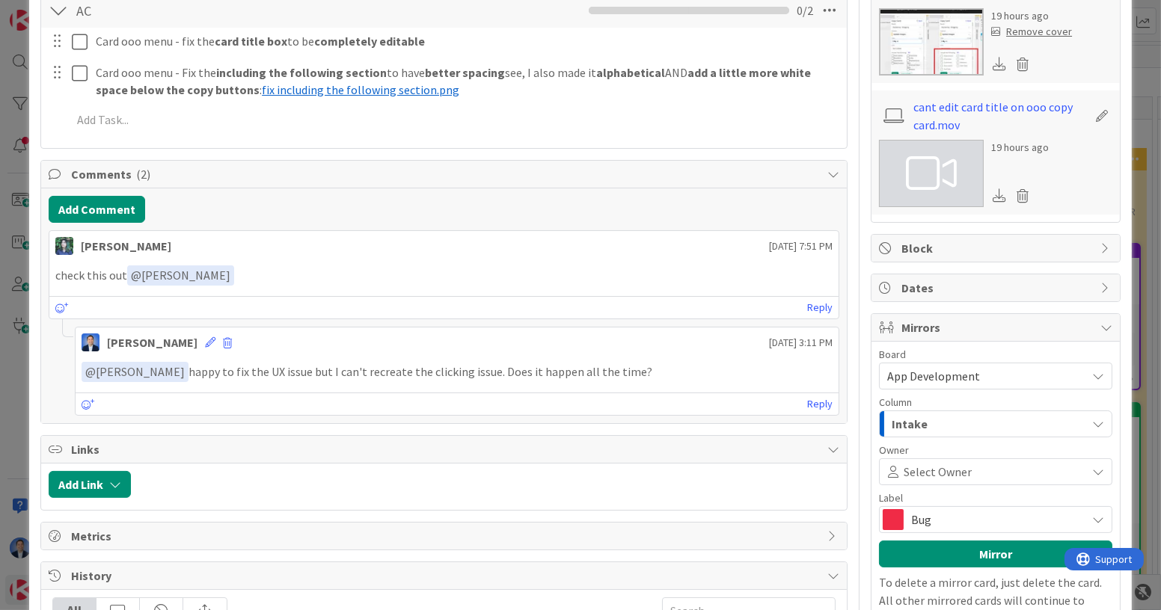
scroll to position [0, 0]
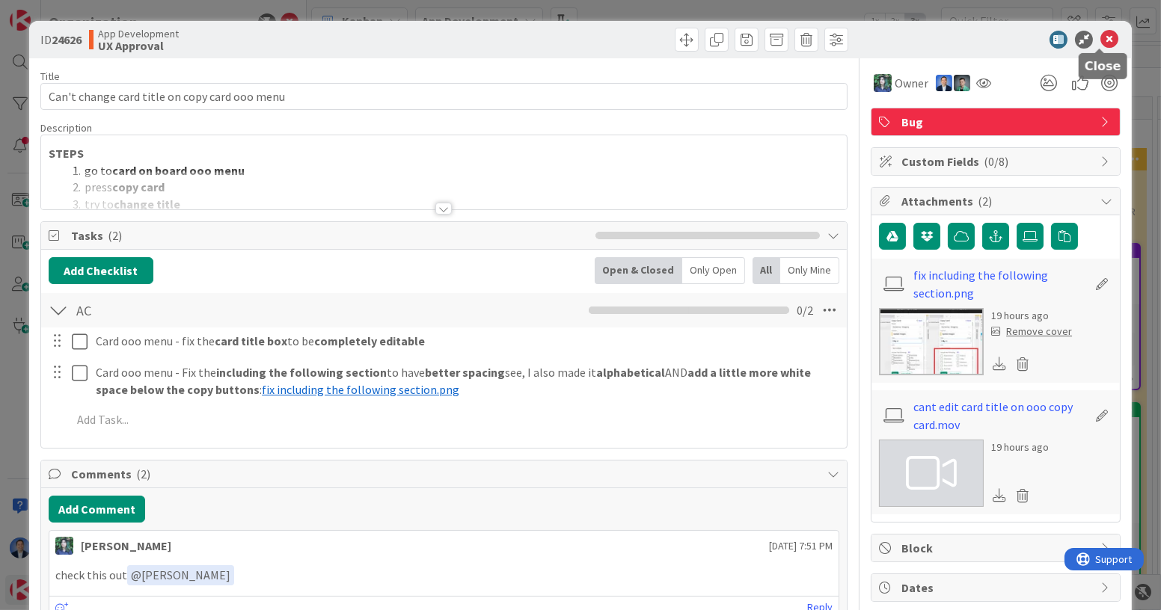
click at [1101, 36] on icon at bounding box center [1110, 40] width 18 height 18
click at [1103, 33] on icon at bounding box center [1110, 40] width 18 height 18
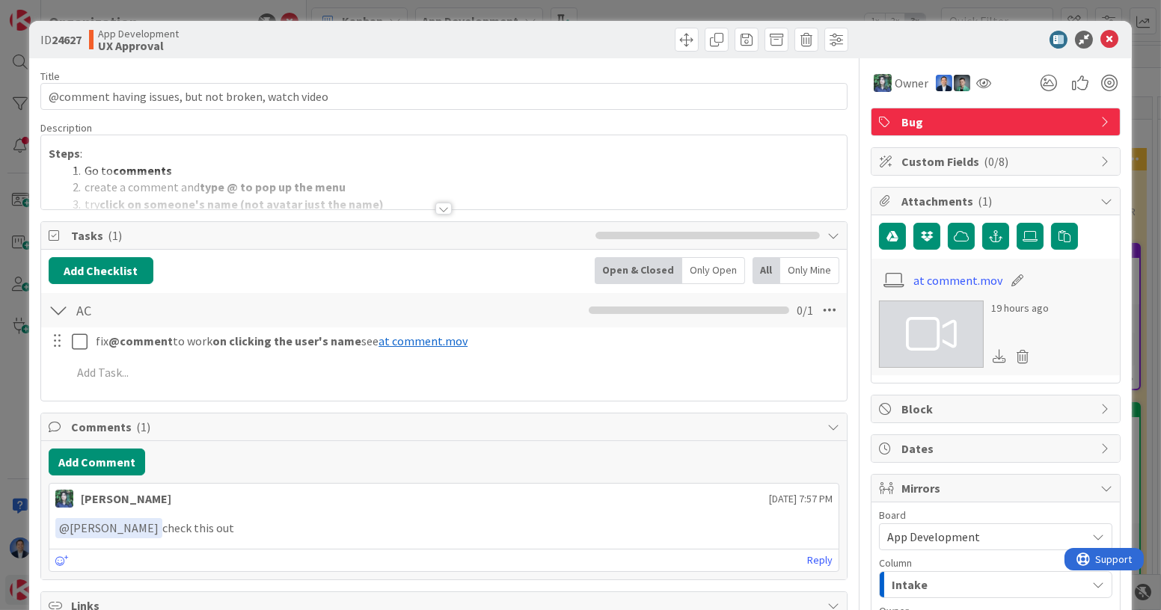
click at [928, 352] on icon at bounding box center [931, 334] width 51 height 45
click at [807, 551] on link "Reply" at bounding box center [819, 560] width 25 height 19
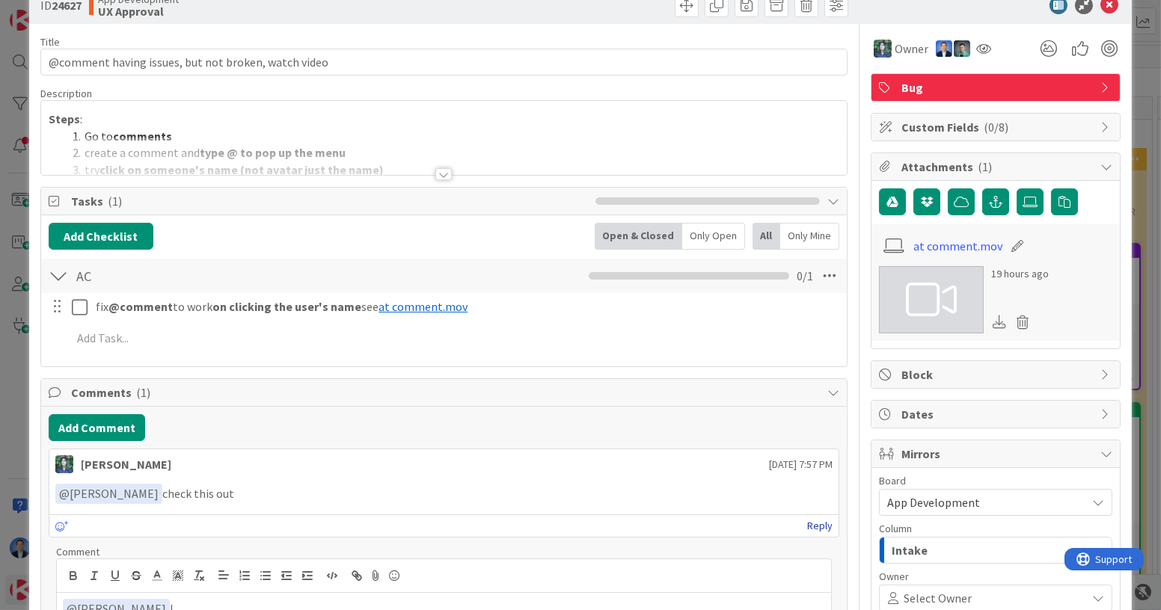
scroll to position [35, 0]
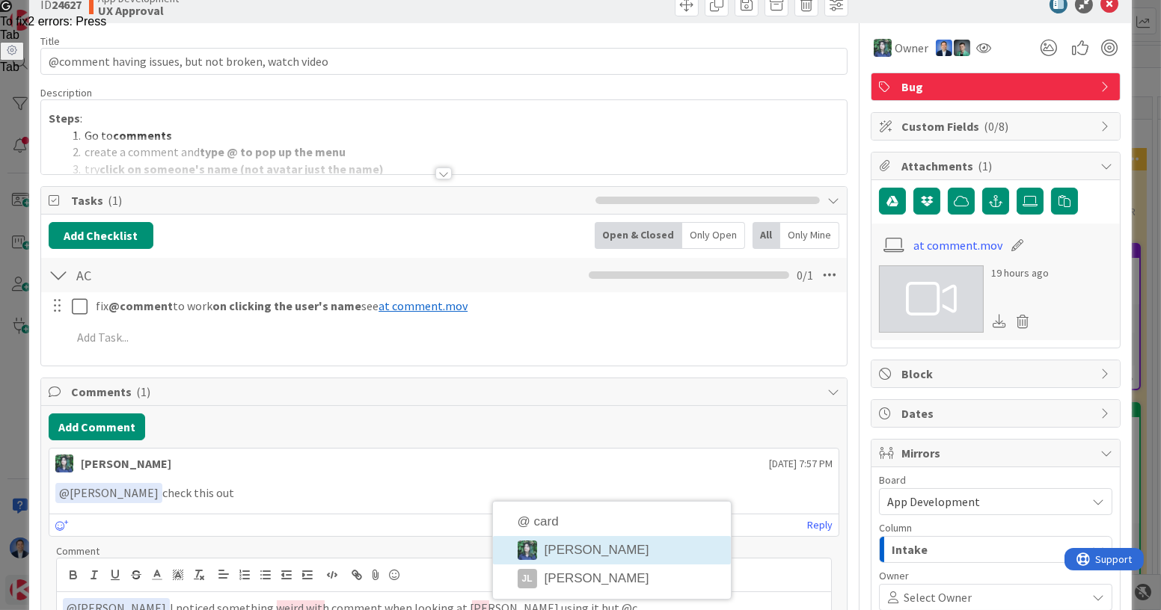
click at [642, 551] on li "[PERSON_NAME]" at bounding box center [612, 550] width 238 height 28
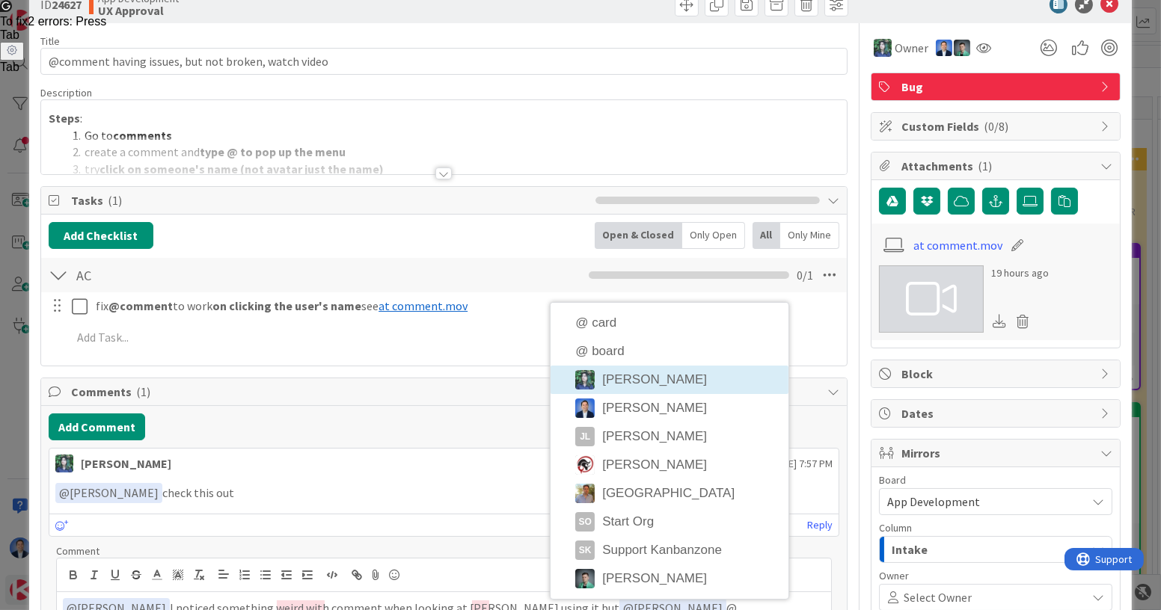
click at [637, 382] on li "[PERSON_NAME]" at bounding box center [670, 380] width 238 height 28
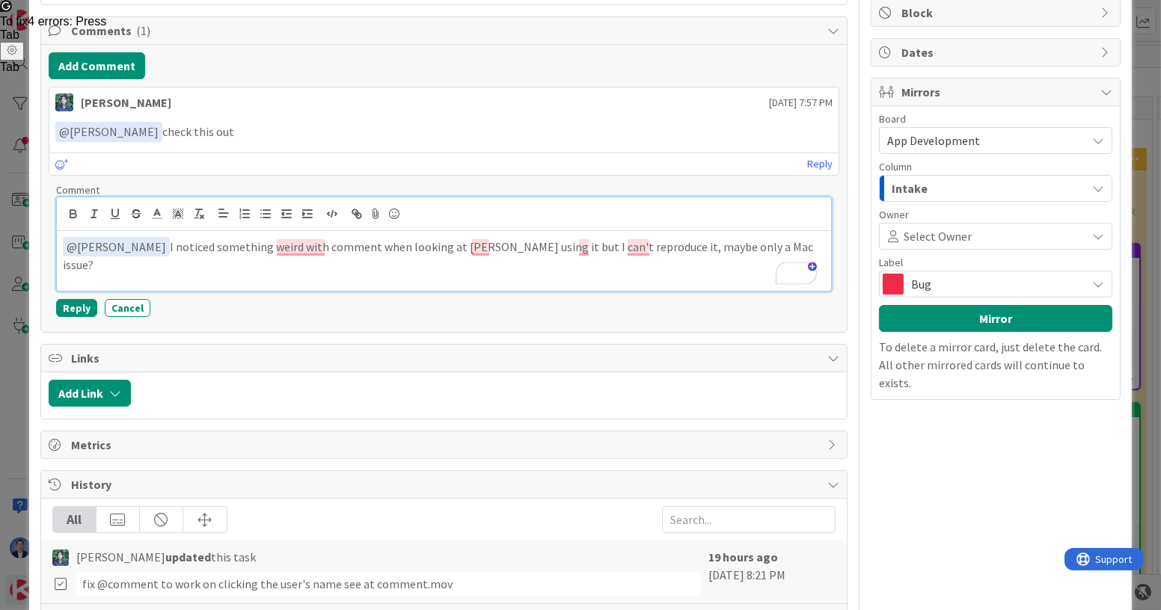
scroll to position [410, 0]
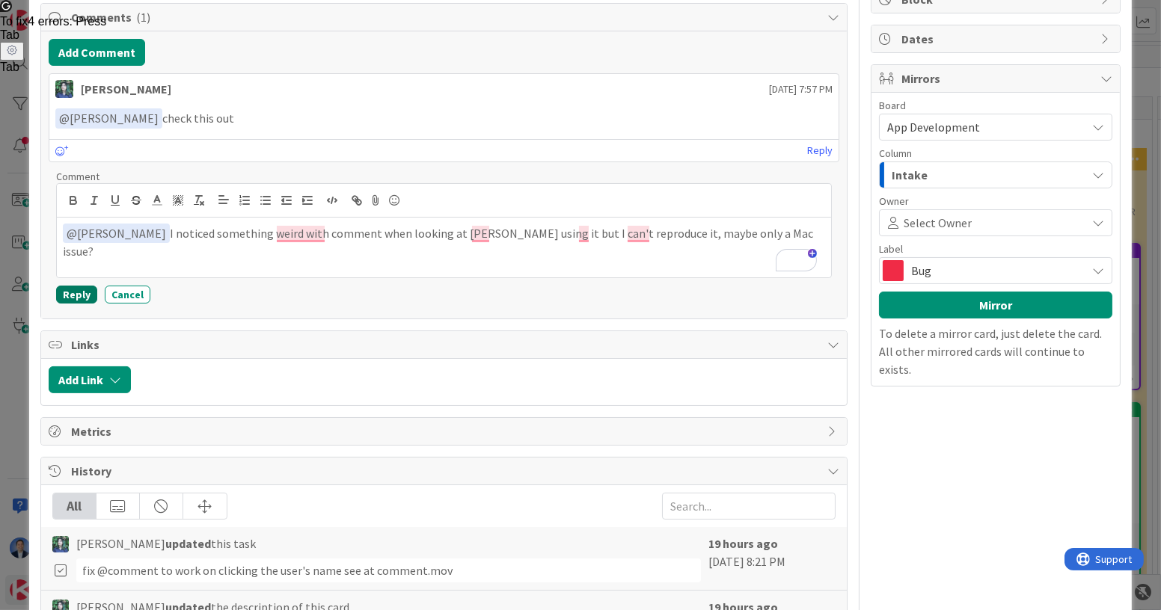
click at [83, 286] on button "Reply" at bounding box center [76, 295] width 41 height 18
